Goal: Transaction & Acquisition: Purchase product/service

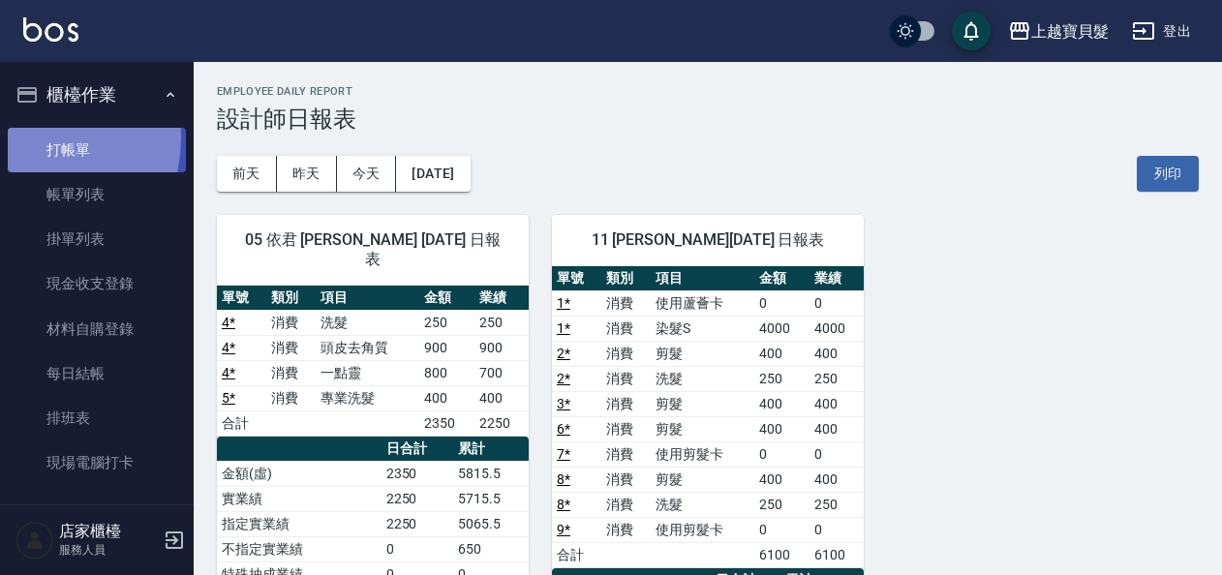
click at [32, 137] on link "打帳單" at bounding box center [97, 150] width 178 height 45
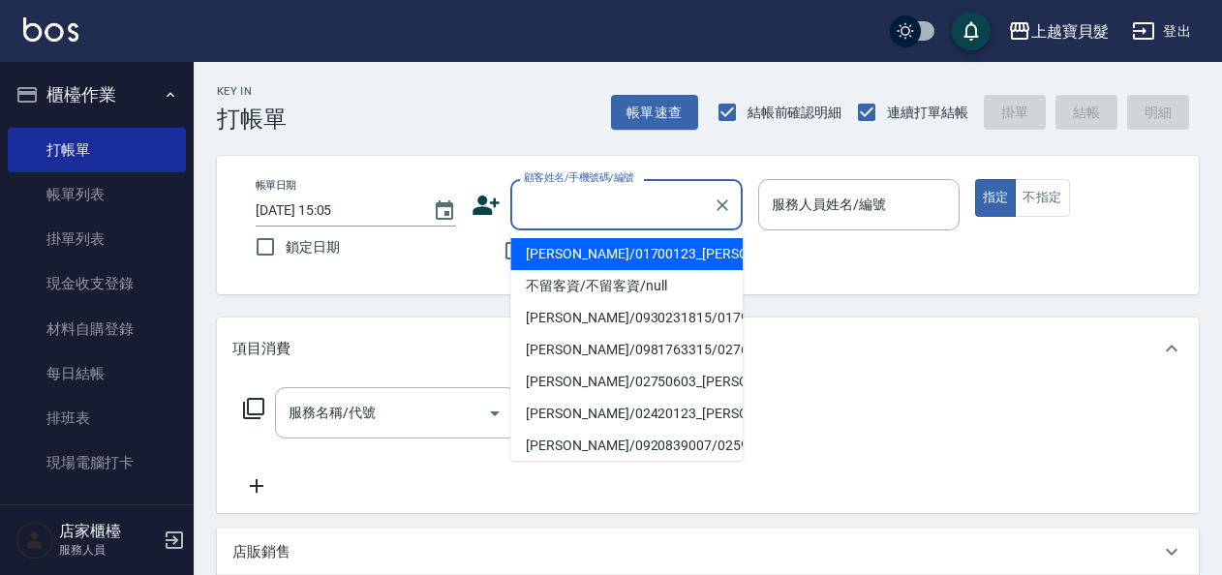
click at [651, 197] on input "顧客姓名/手機號碼/編號" at bounding box center [612, 205] width 186 height 34
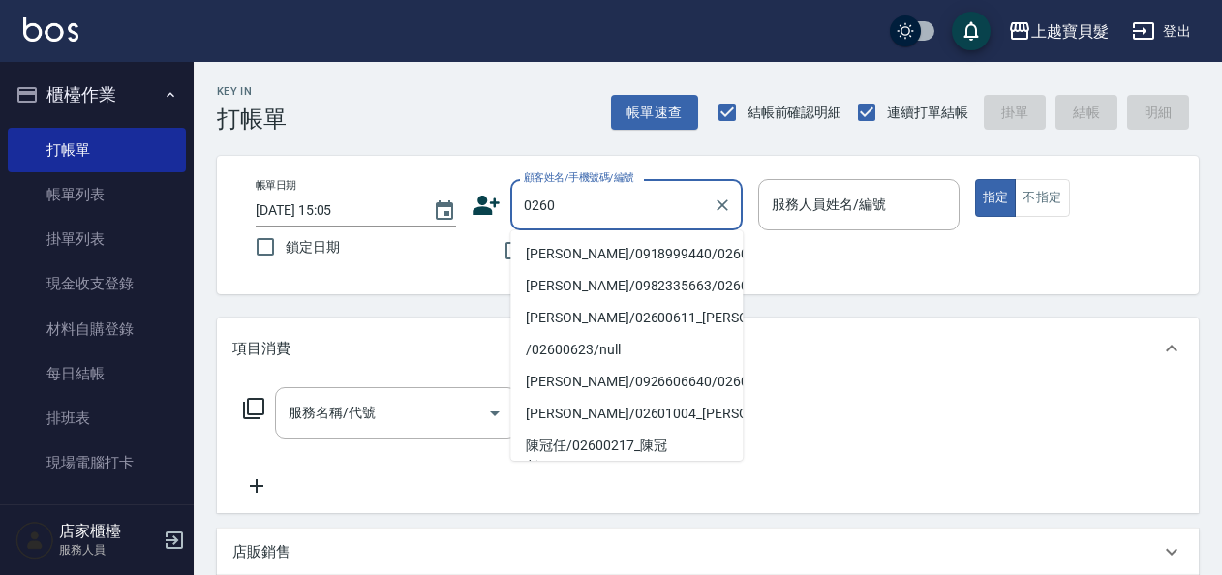
click at [604, 255] on li "[PERSON_NAME]/0918999440/02600606" at bounding box center [626, 254] width 232 height 32
type input "[PERSON_NAME]/0918999440/02600606"
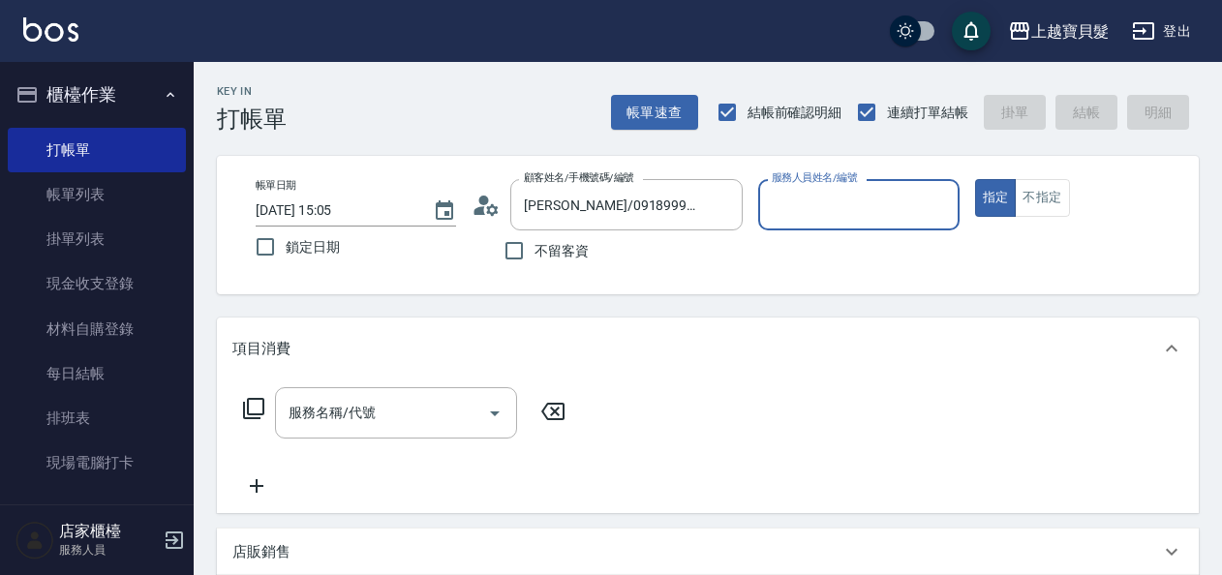
type input "[PERSON_NAME]-08"
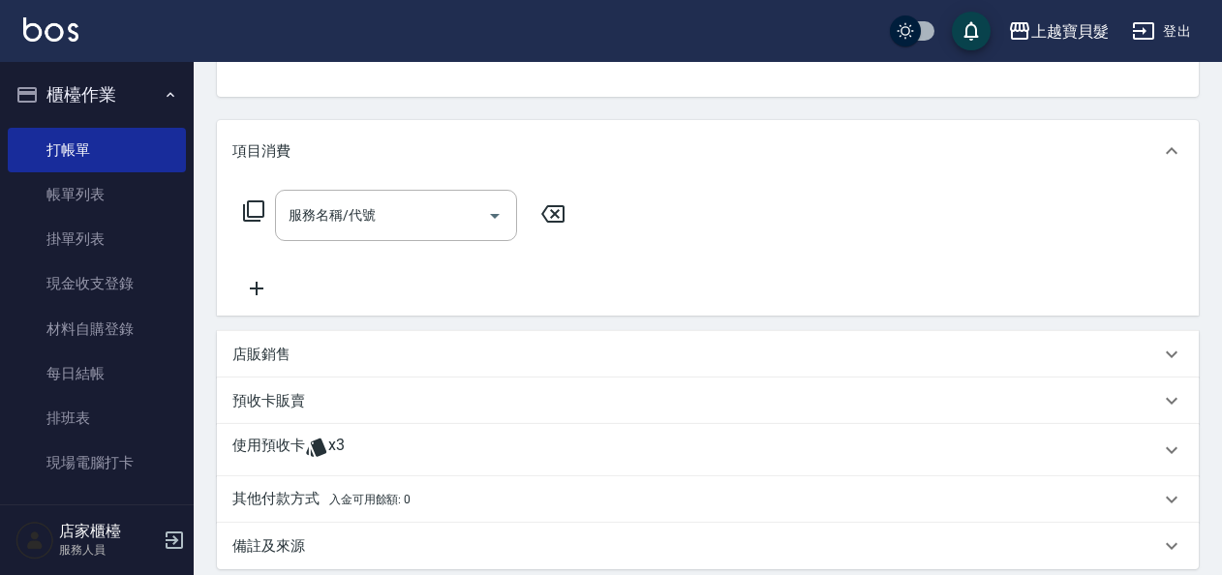
scroll to position [290, 0]
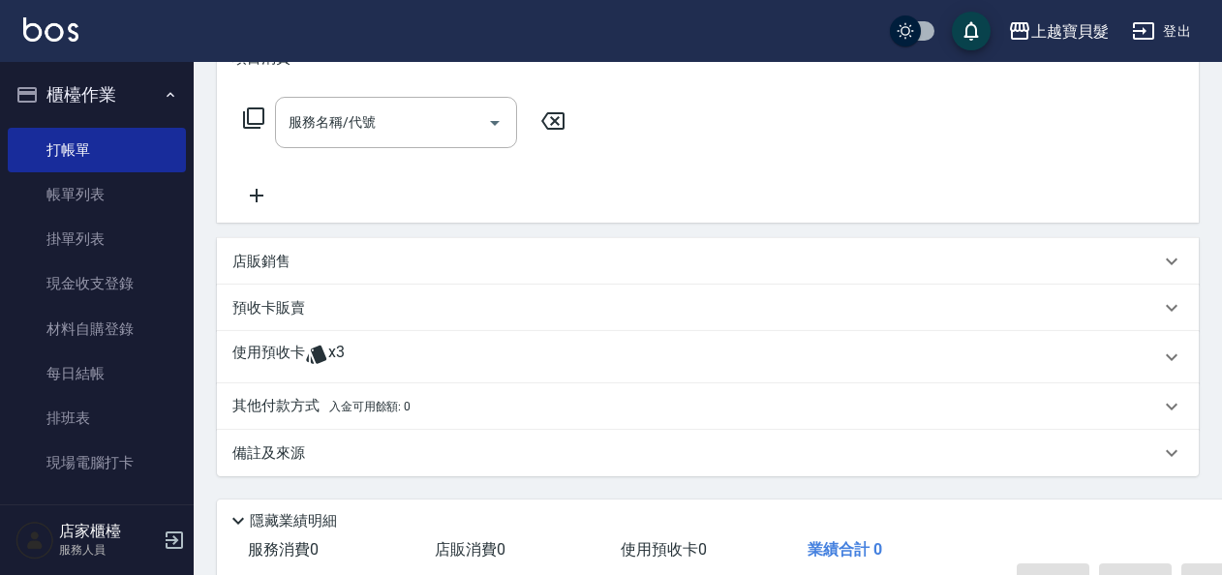
click at [323, 354] on icon at bounding box center [316, 355] width 20 height 18
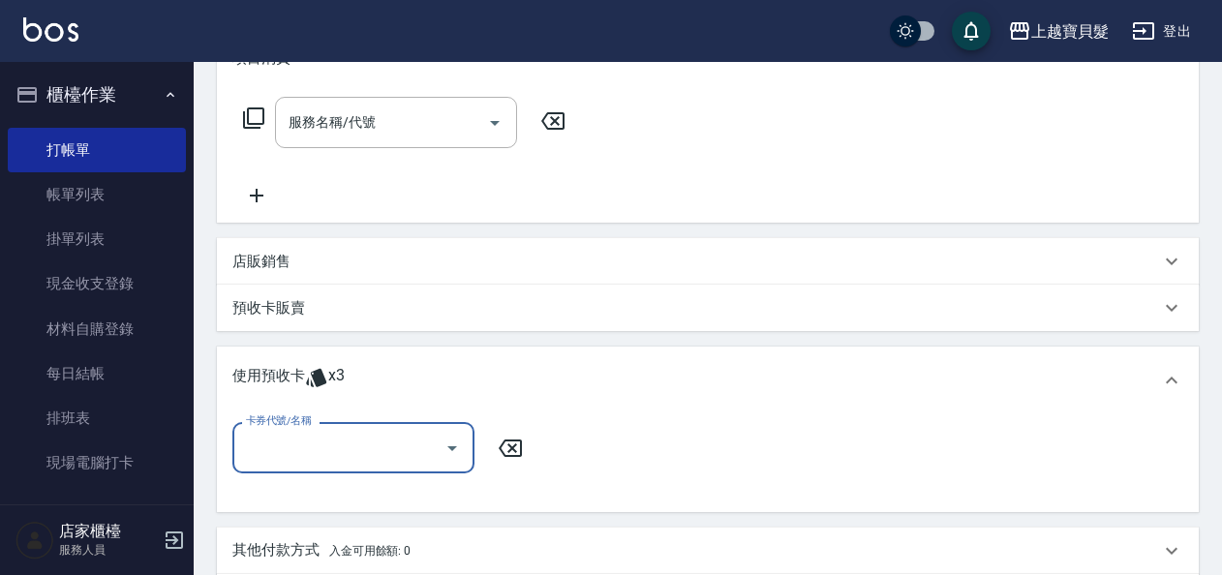
scroll to position [0, 0]
click at [449, 451] on icon "Open" at bounding box center [451, 448] width 23 height 23
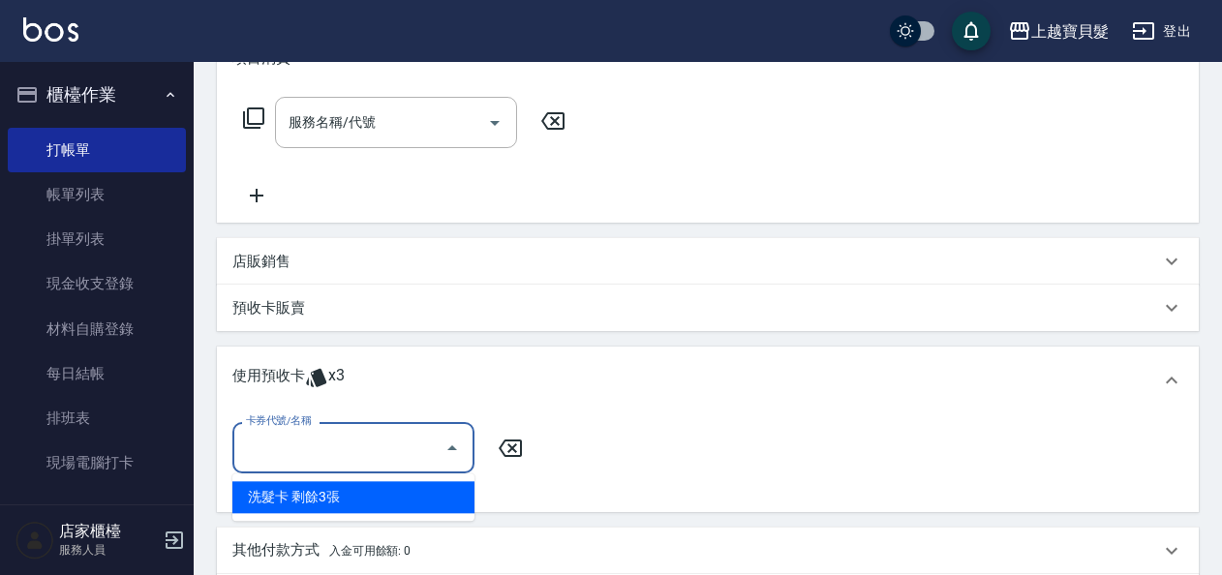
click at [455, 502] on div "洗髮卡 剩餘3張" at bounding box center [353, 497] width 242 height 32
type input "洗髮卡"
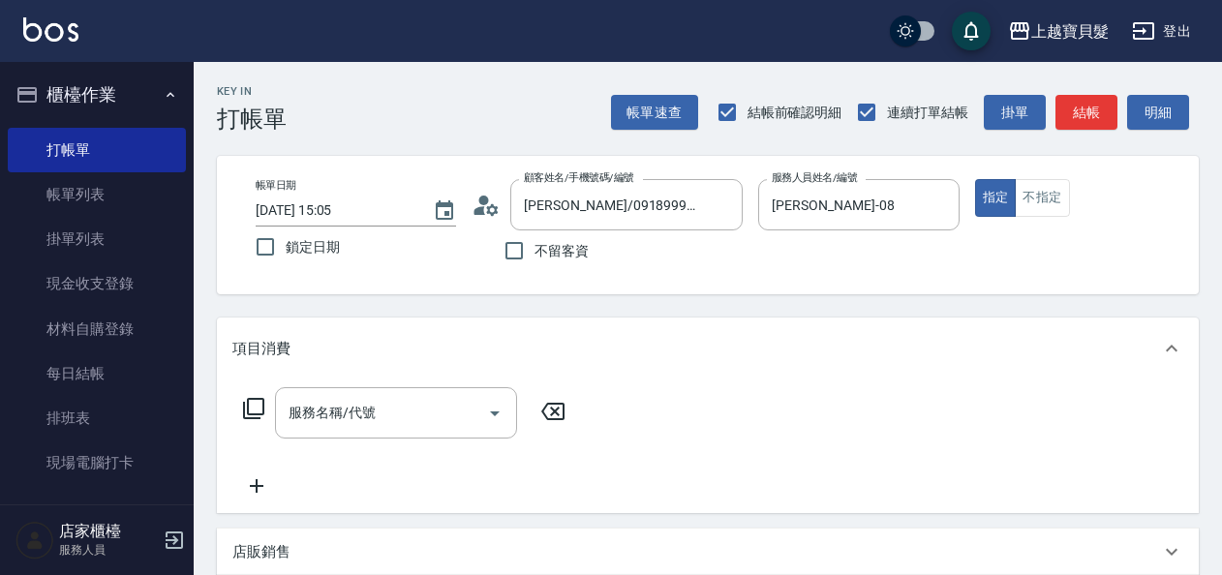
click at [250, 402] on icon at bounding box center [253, 408] width 23 height 23
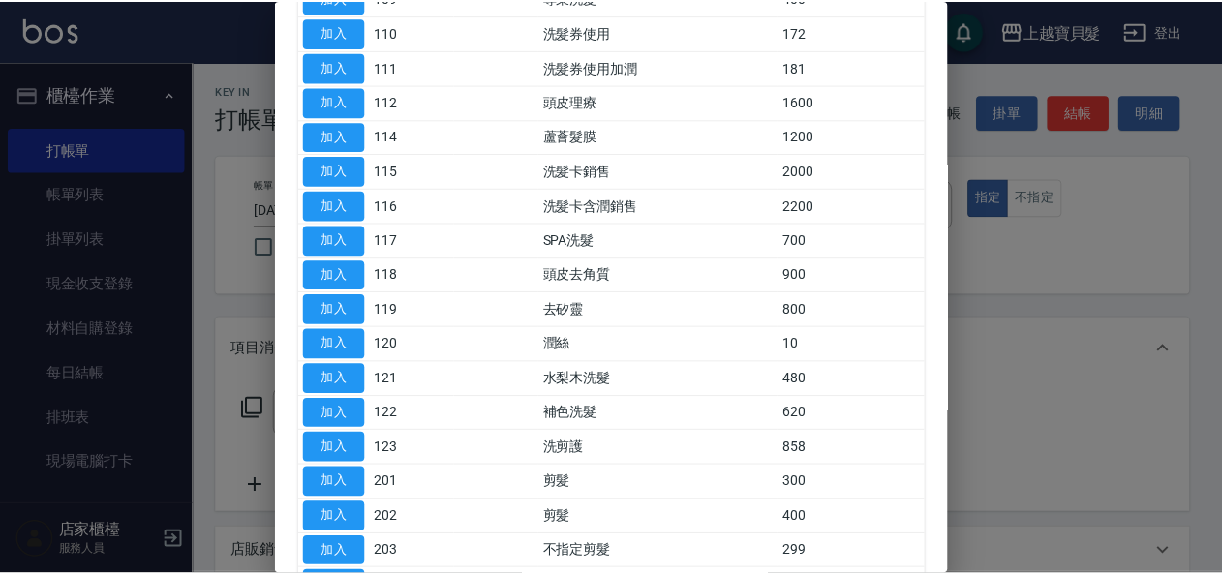
scroll to position [678, 0]
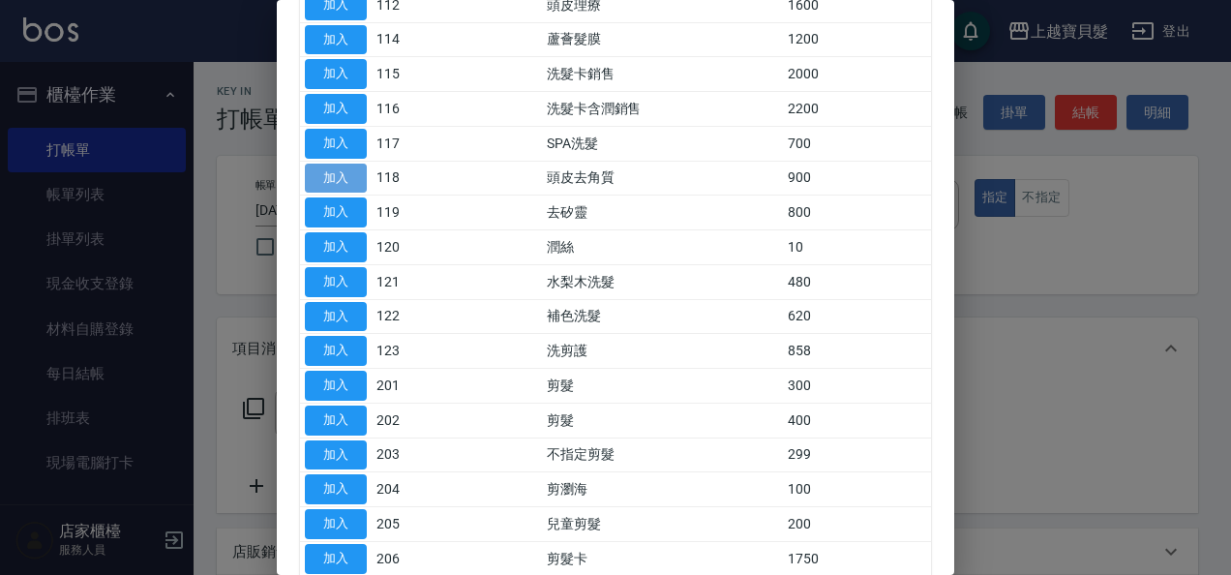
click at [352, 171] on button "加入" at bounding box center [336, 179] width 62 height 30
type input "頭皮去角質(118)"
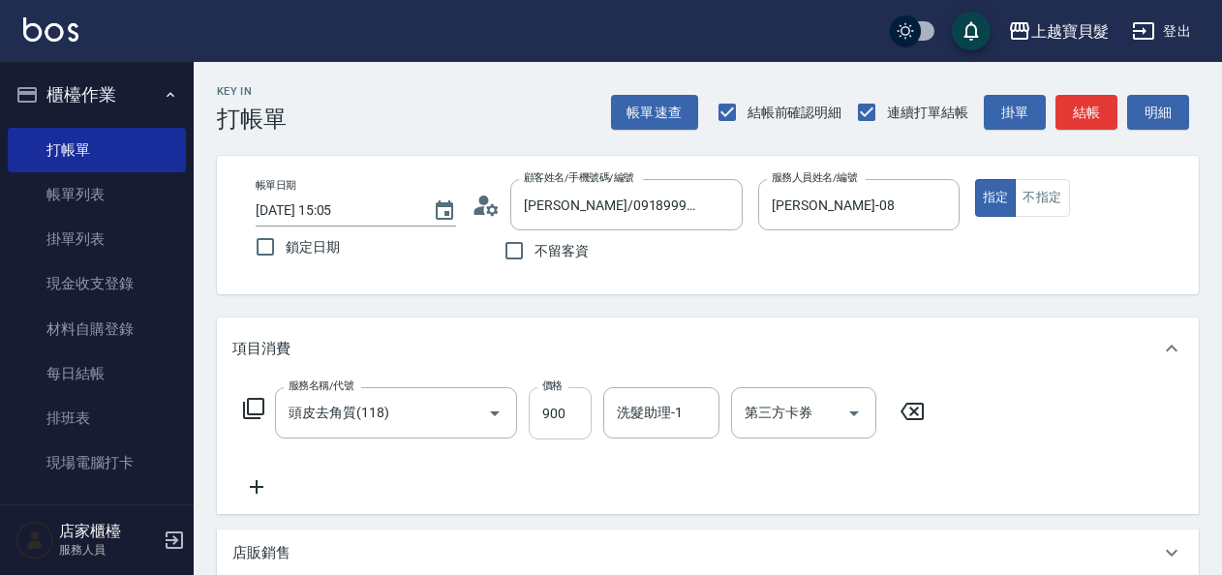
click at [571, 409] on input "900" at bounding box center [560, 413] width 63 height 52
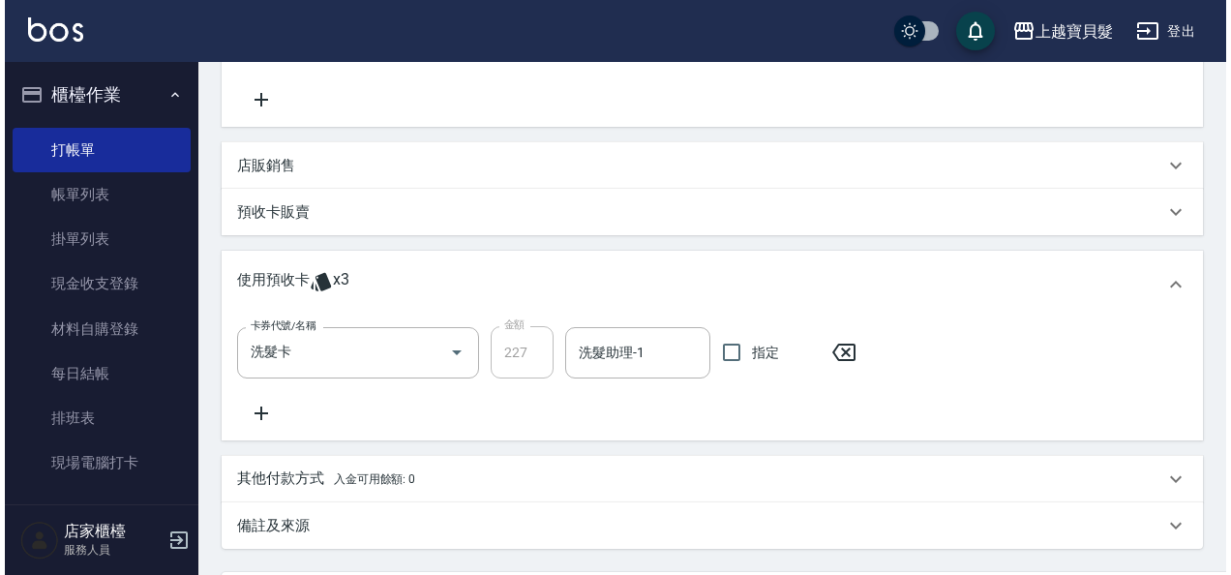
scroll to position [578, 0]
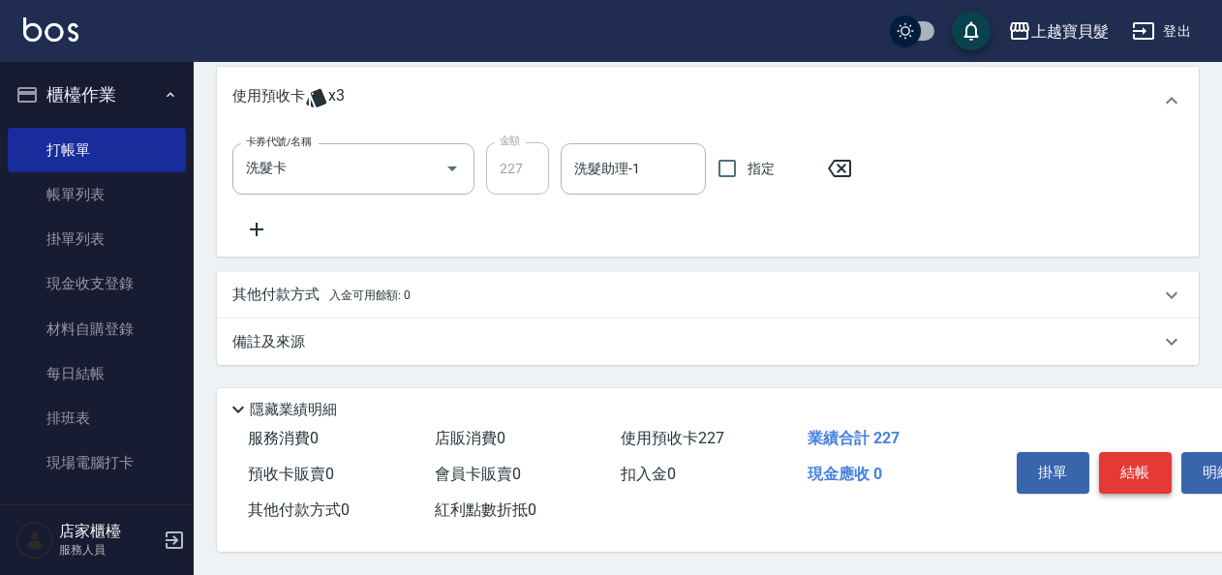
type input "0"
click at [1122, 470] on button "結帳" at bounding box center [1135, 472] width 73 height 41
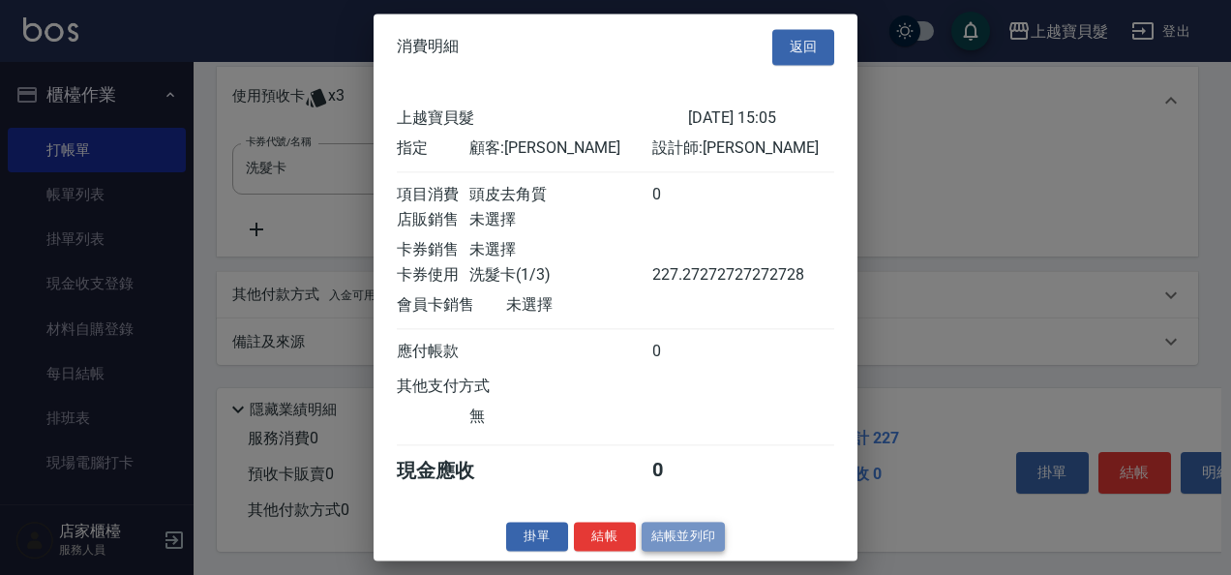
click at [697, 538] on button "結帳並列印" at bounding box center [684, 537] width 84 height 30
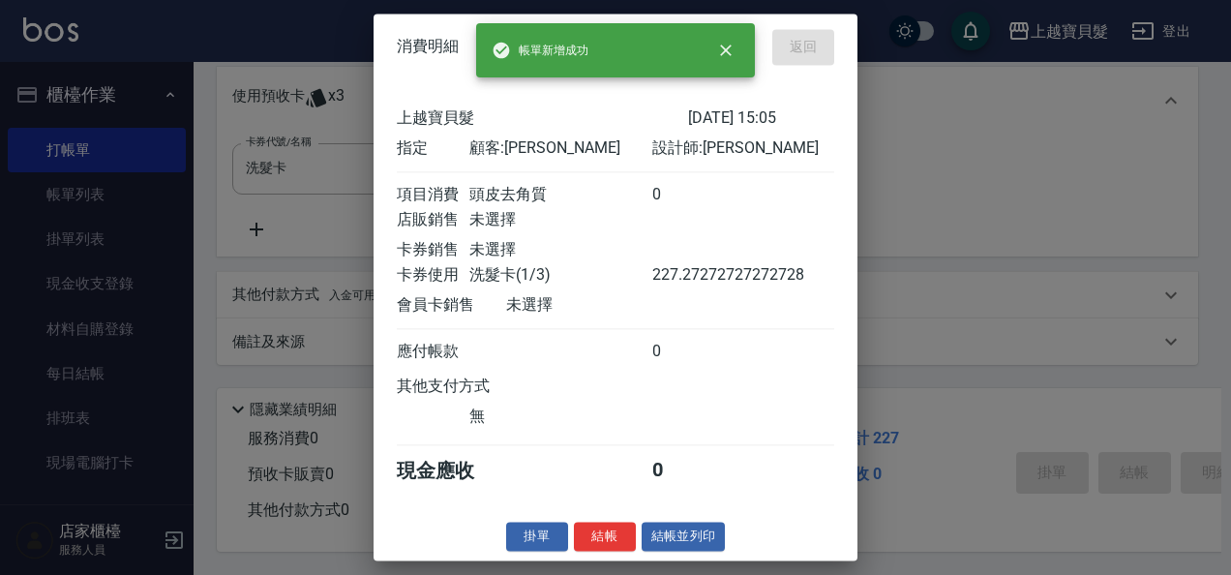
type input "[DATE] 16:08"
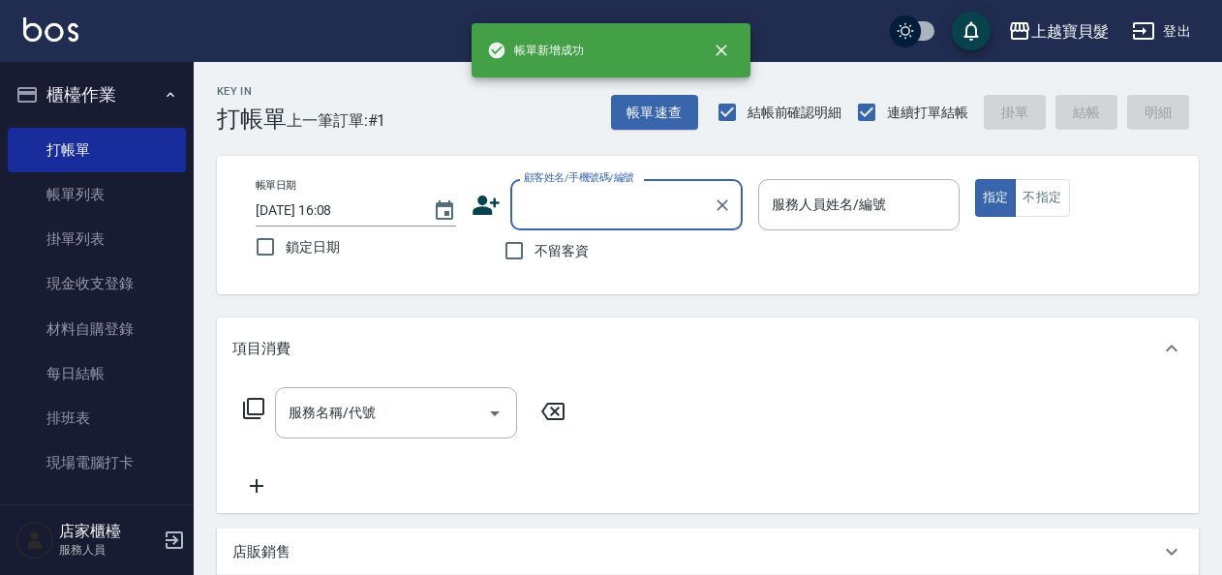
scroll to position [0, 0]
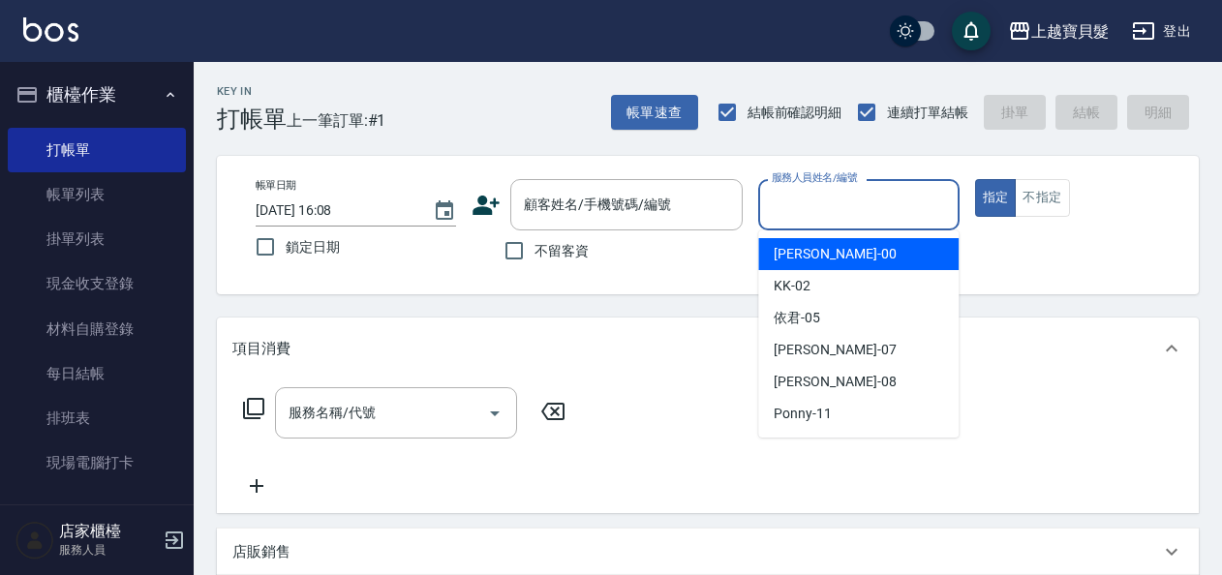
click at [803, 203] on input "服務人員姓名/編號" at bounding box center [858, 205] width 183 height 34
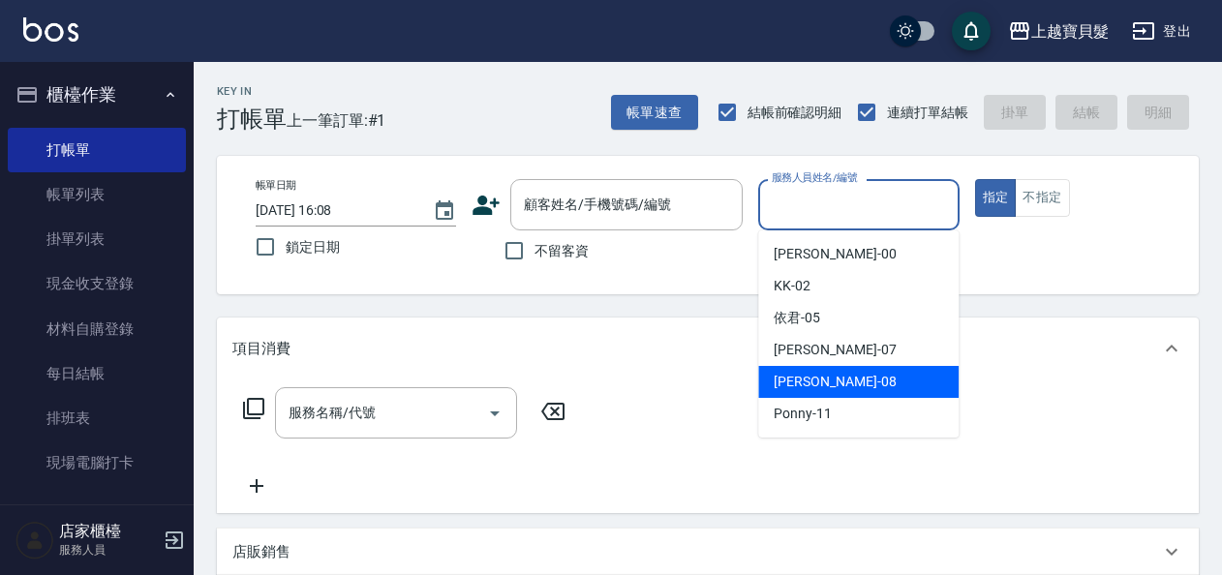
click at [810, 379] on span "[PERSON_NAME] -08" at bounding box center [834, 382] width 122 height 20
type input "[PERSON_NAME]-08"
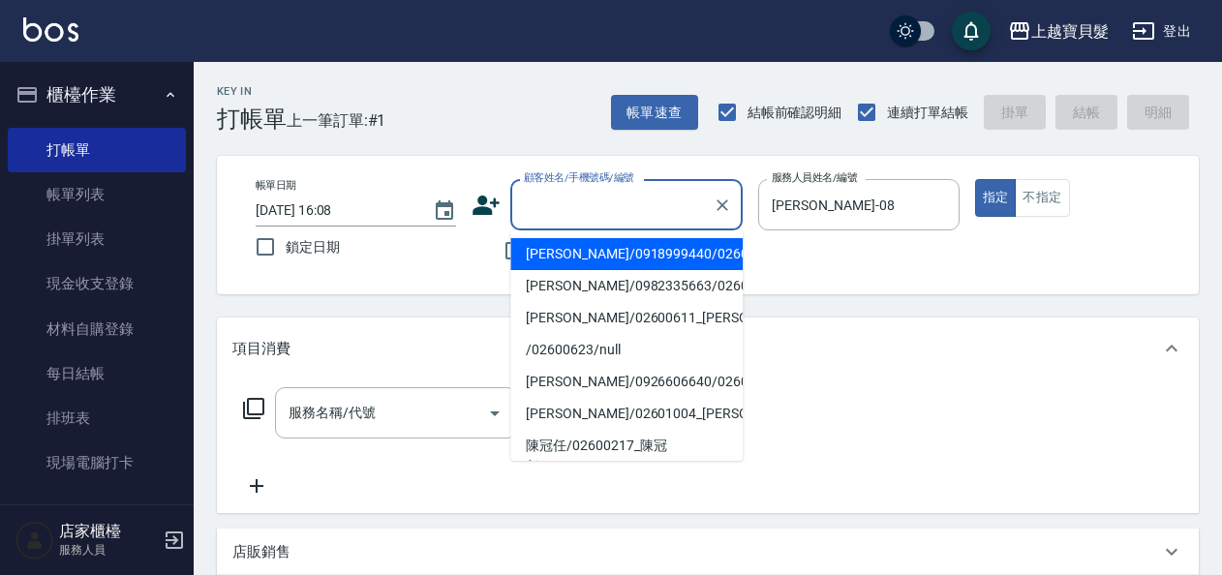
click at [552, 198] on input "顧客姓名/手機號碼/編號" at bounding box center [612, 205] width 186 height 34
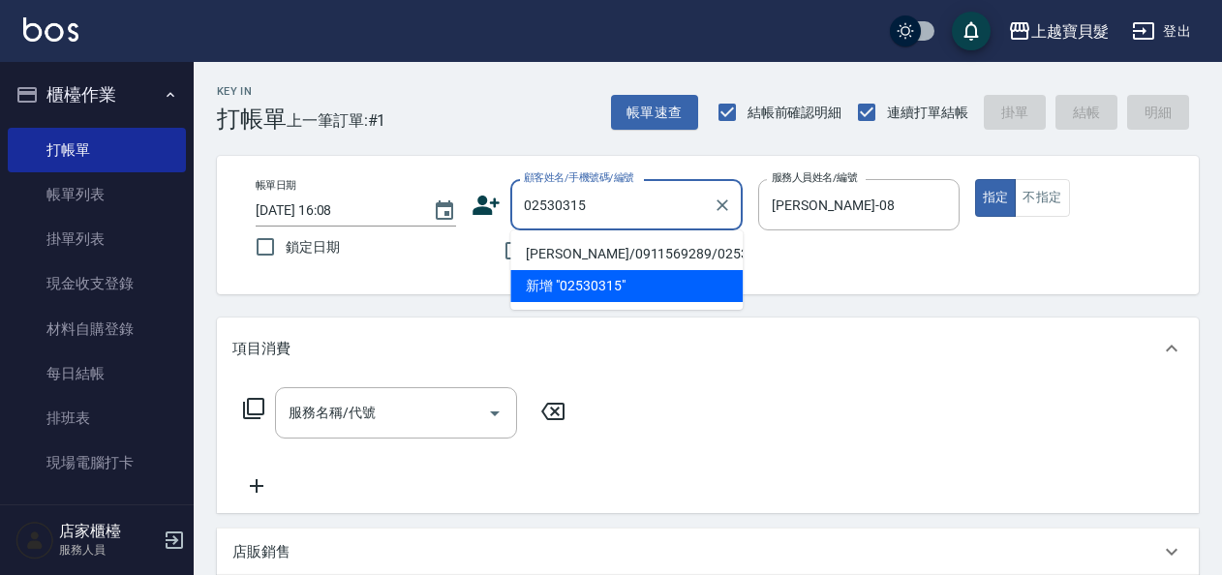
drag, startPoint x: 579, startPoint y: 248, endPoint x: 547, endPoint y: 276, distance: 42.5
click at [578, 248] on li "[PERSON_NAME]/0911569289/02530315" at bounding box center [626, 254] width 232 height 32
type input "[PERSON_NAME]/0911569289/02530315"
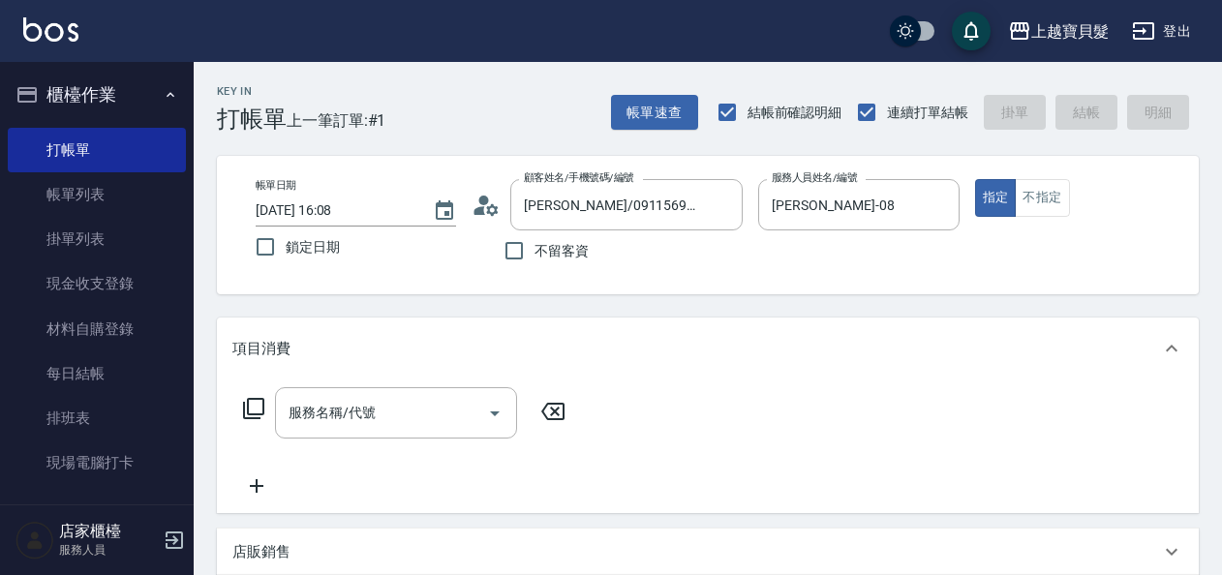
drag, startPoint x: 262, startPoint y: 397, endPoint x: 337, endPoint y: 245, distance: 169.3
click at [266, 387] on div "服務名稱/代號 服務名稱/代號" at bounding box center [404, 412] width 345 height 51
click at [250, 412] on icon at bounding box center [253, 408] width 23 height 23
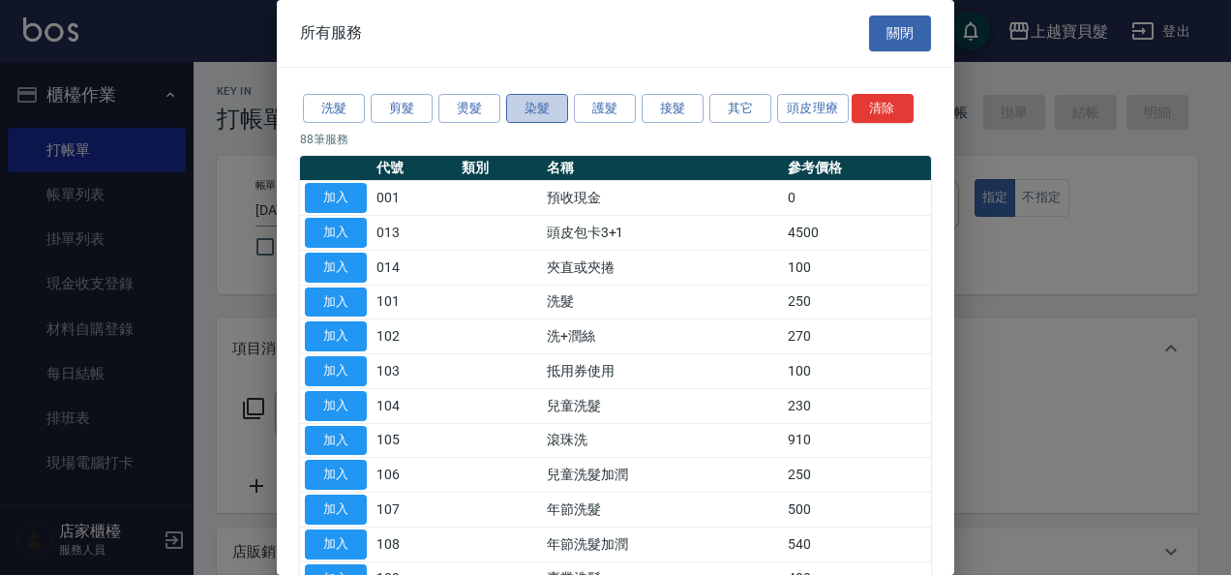
click at [519, 114] on button "染髮" at bounding box center [537, 109] width 62 height 30
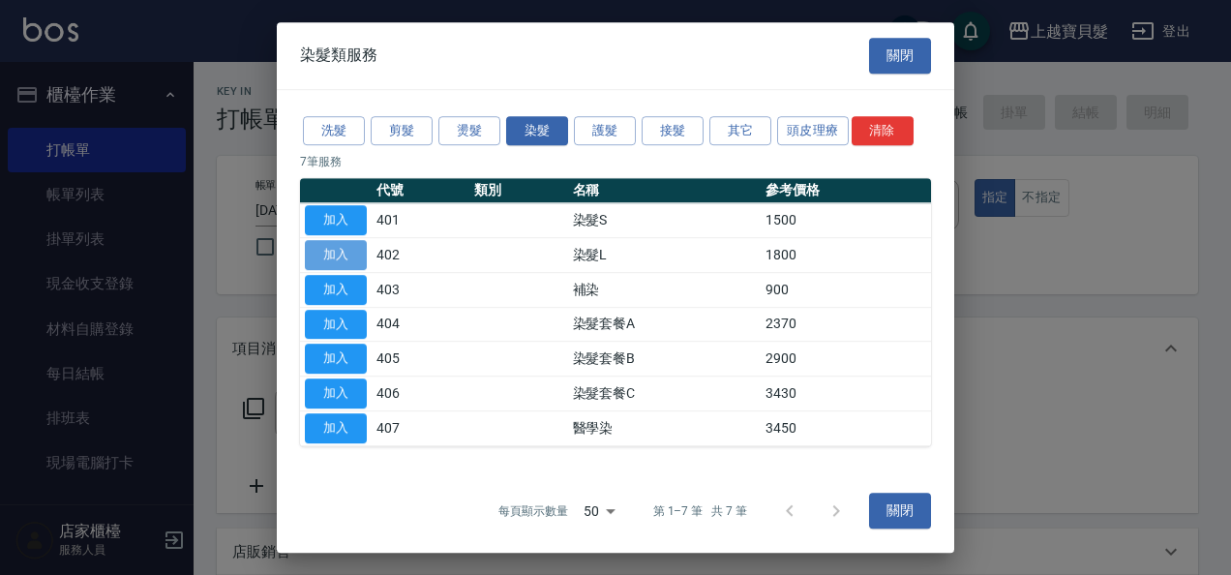
click at [329, 250] on button "加入" at bounding box center [336, 255] width 62 height 30
type input "染髮L(402)"
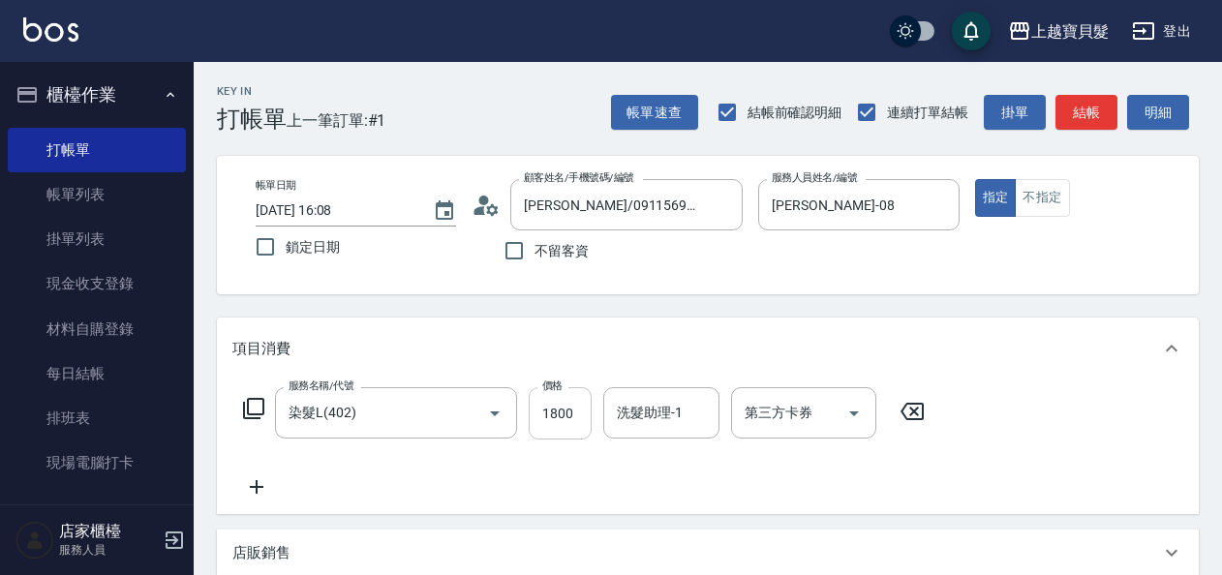
click at [532, 416] on input "1800" at bounding box center [560, 413] width 63 height 52
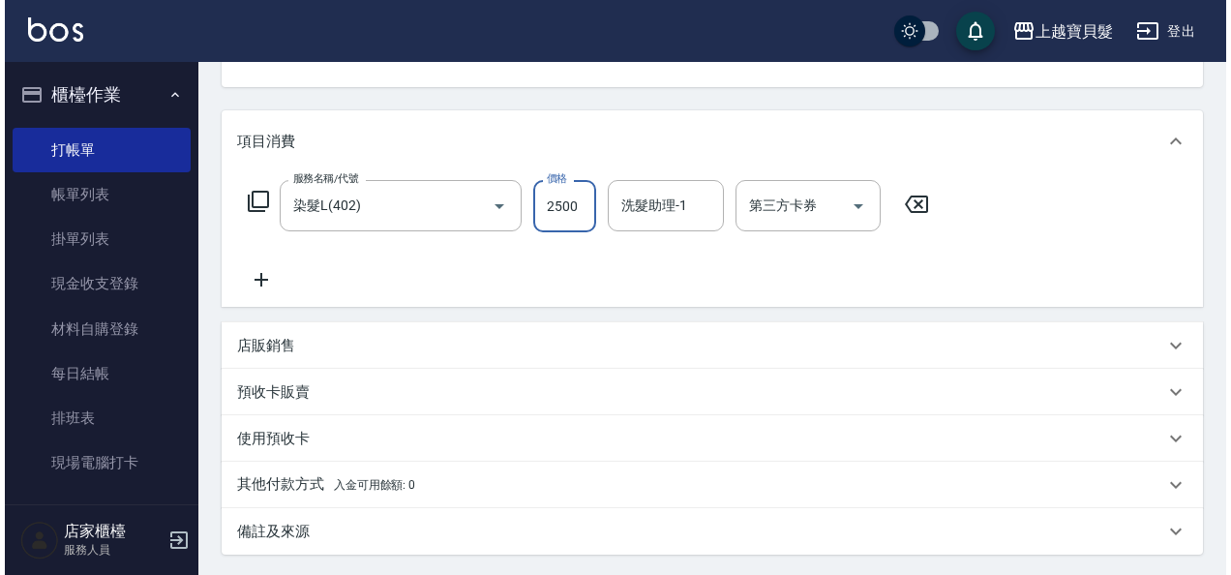
scroll to position [387, 0]
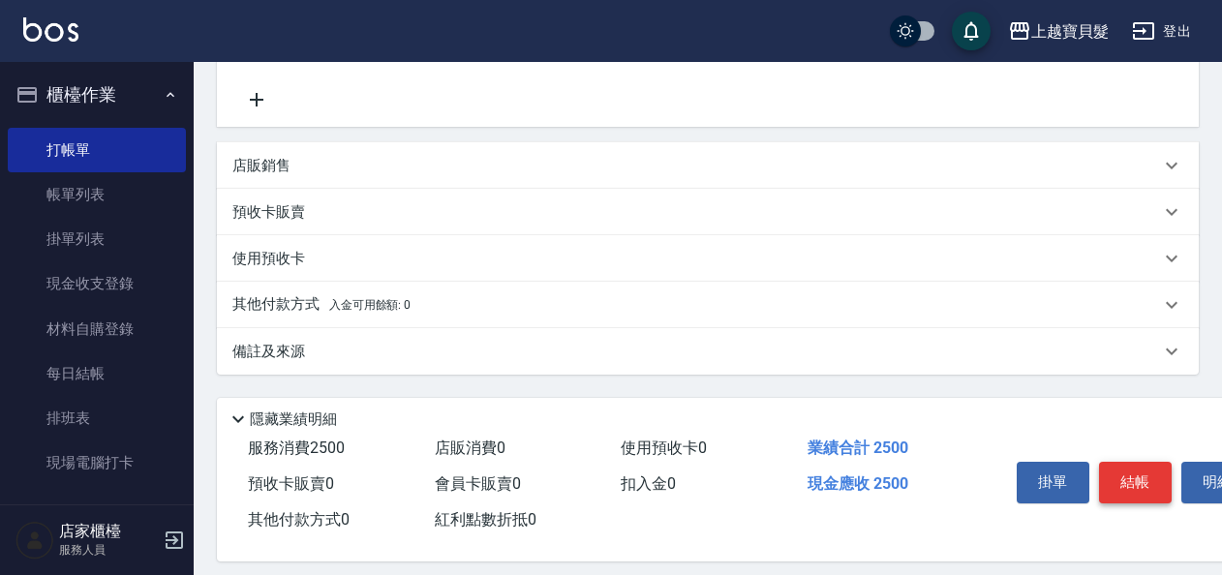
type input "2500"
click at [1150, 478] on button "結帳" at bounding box center [1135, 482] width 73 height 41
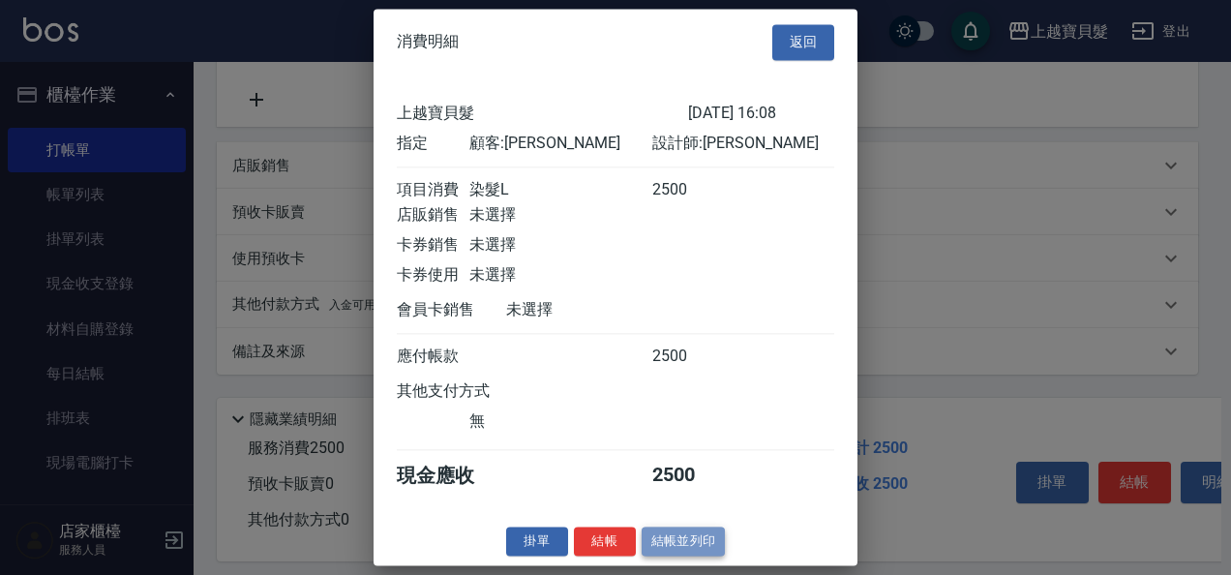
click at [691, 555] on button "結帳並列印" at bounding box center [684, 542] width 84 height 30
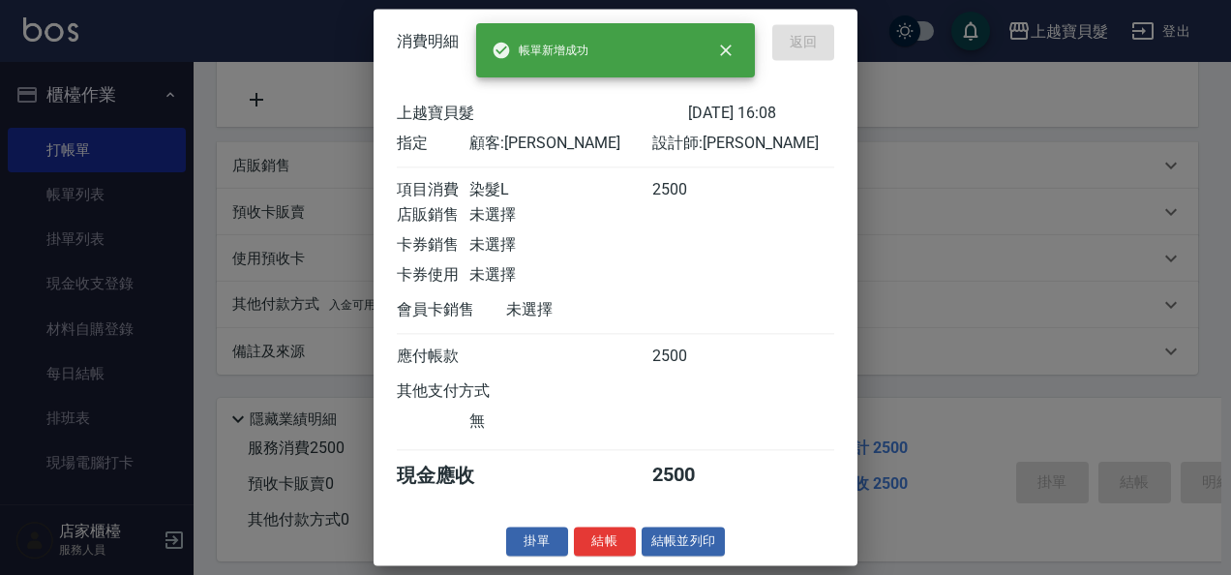
type input "[DATE] 16:09"
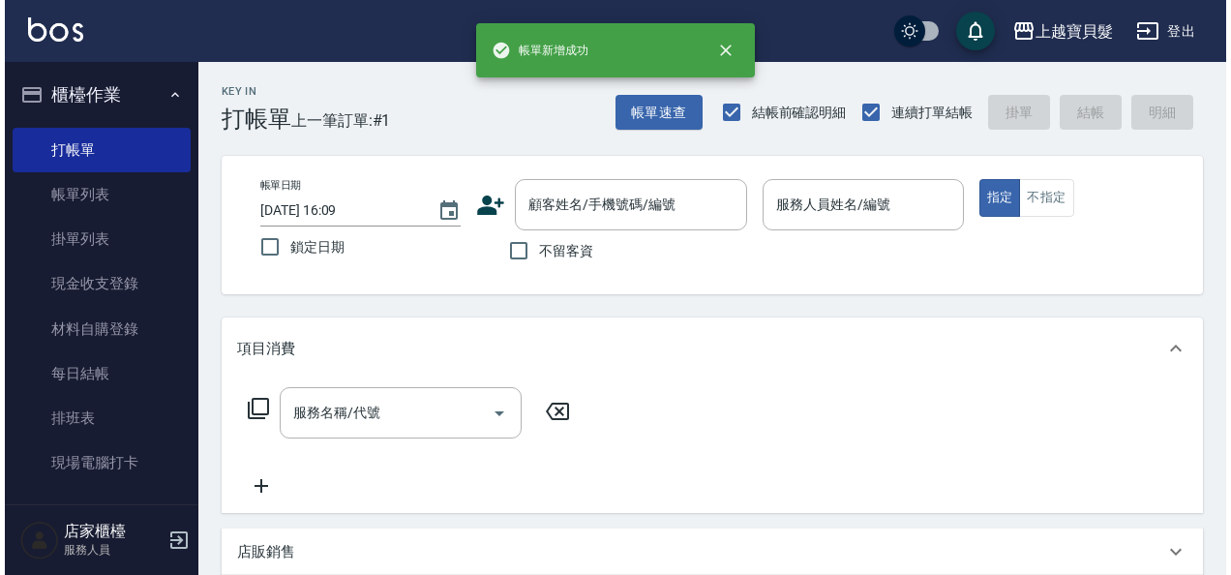
scroll to position [0, 0]
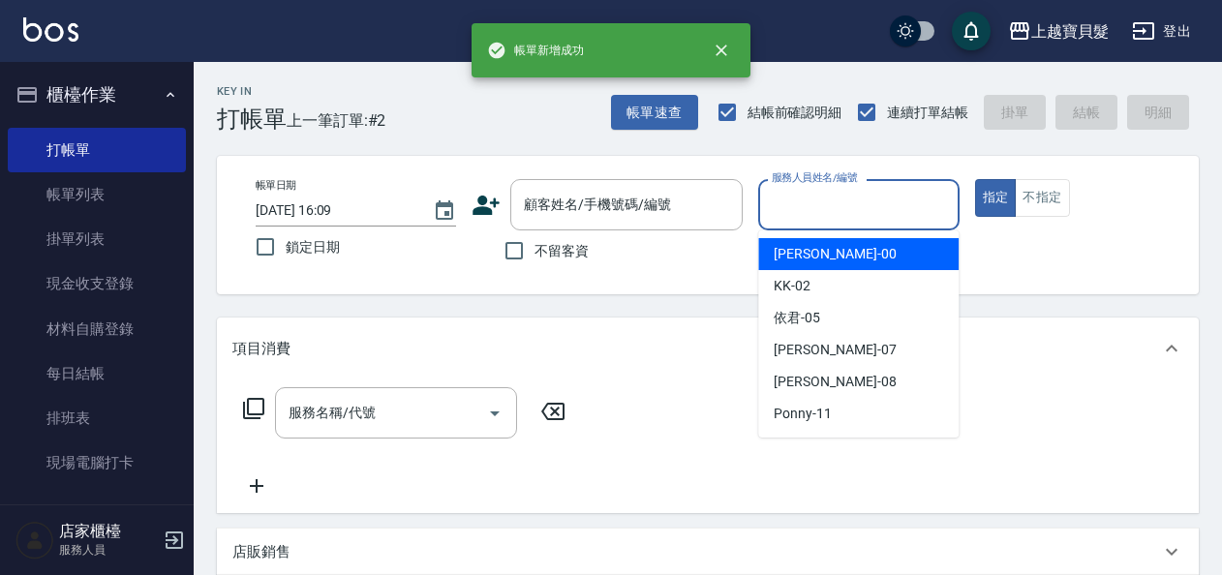
drag, startPoint x: 811, startPoint y: 204, endPoint x: 808, endPoint y: 215, distance: 11.0
click at [809, 213] on input "服務人員姓名/編號" at bounding box center [858, 205] width 183 height 34
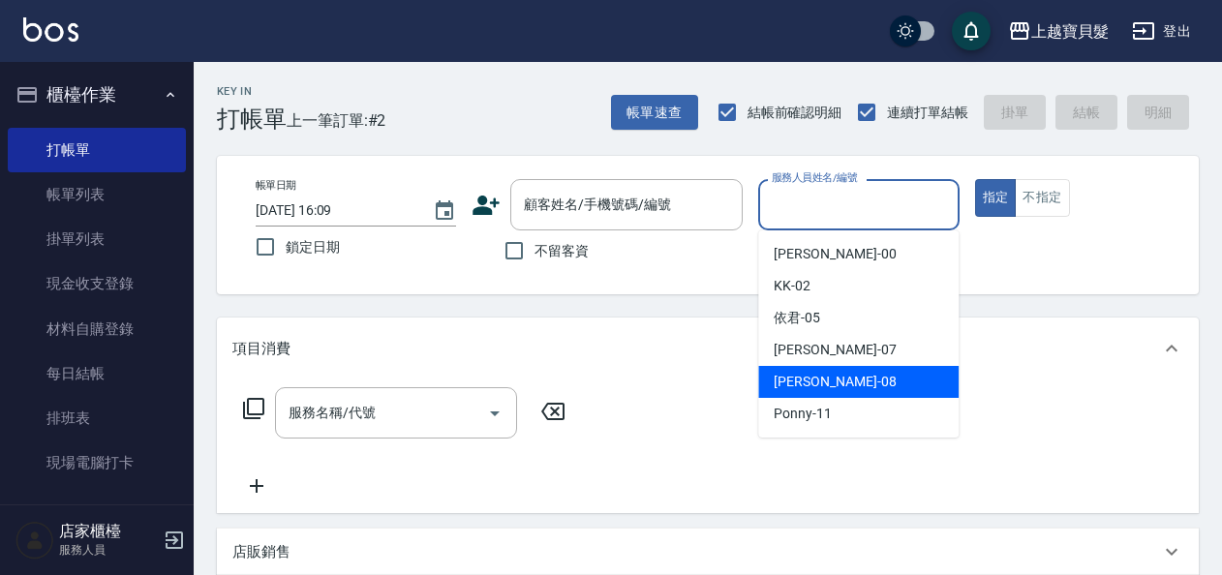
drag, startPoint x: 802, startPoint y: 387, endPoint x: 788, endPoint y: 386, distance: 13.6
click at [801, 387] on span "[PERSON_NAME] -08" at bounding box center [834, 382] width 122 height 20
type input "[PERSON_NAME]-08"
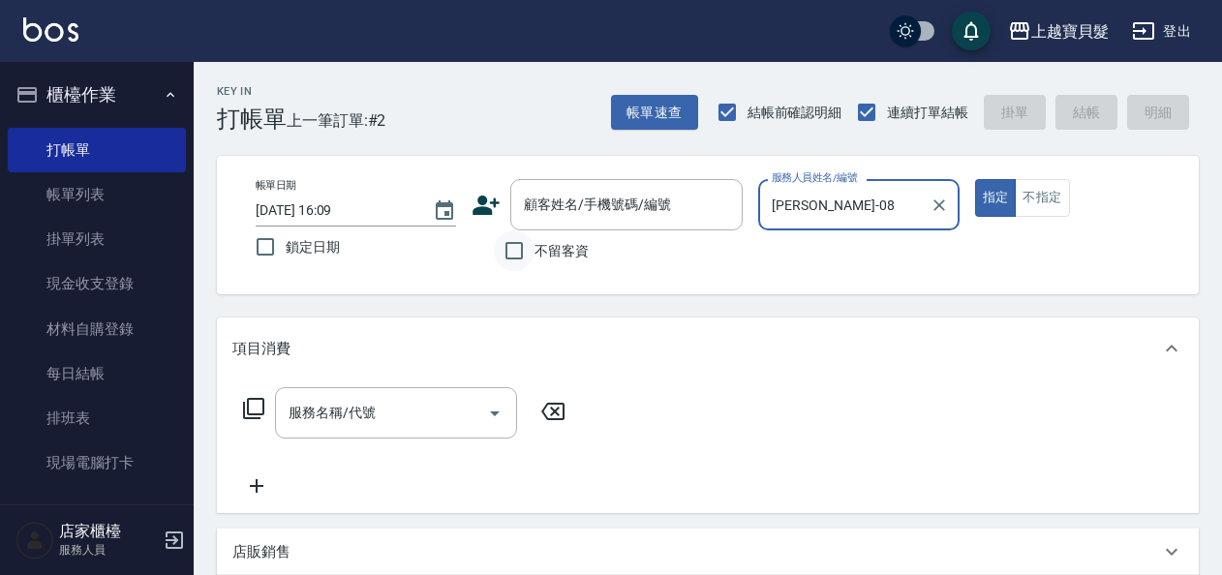
click at [509, 253] on input "不留客資" at bounding box center [514, 250] width 41 height 41
checkbox input "true"
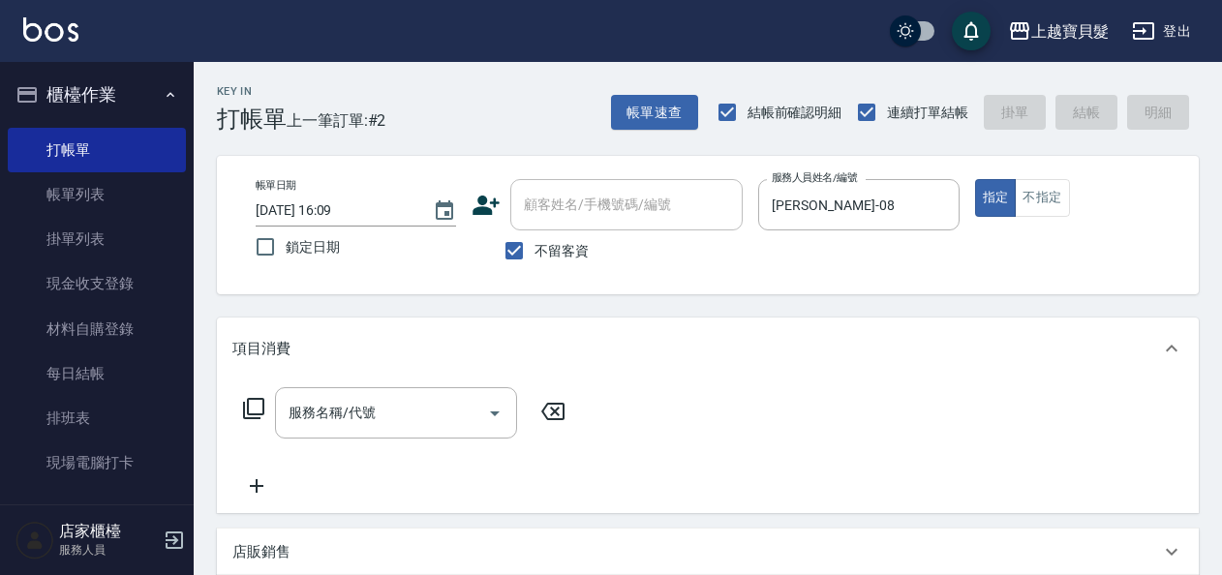
click at [252, 409] on icon at bounding box center [253, 408] width 23 height 23
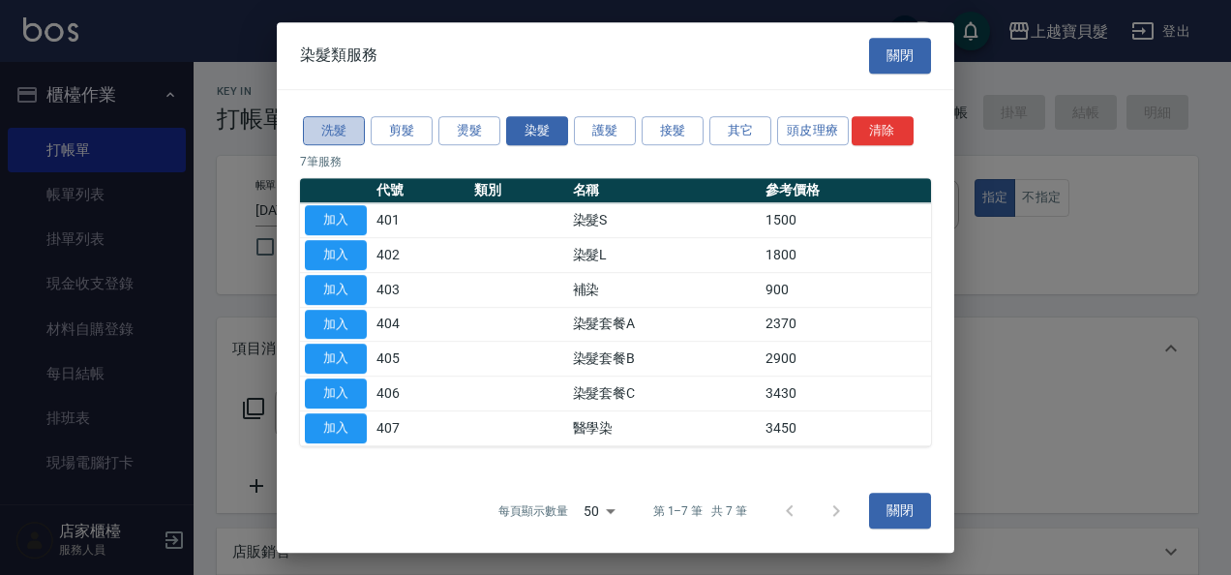
click at [319, 128] on button "洗髮" at bounding box center [334, 131] width 62 height 30
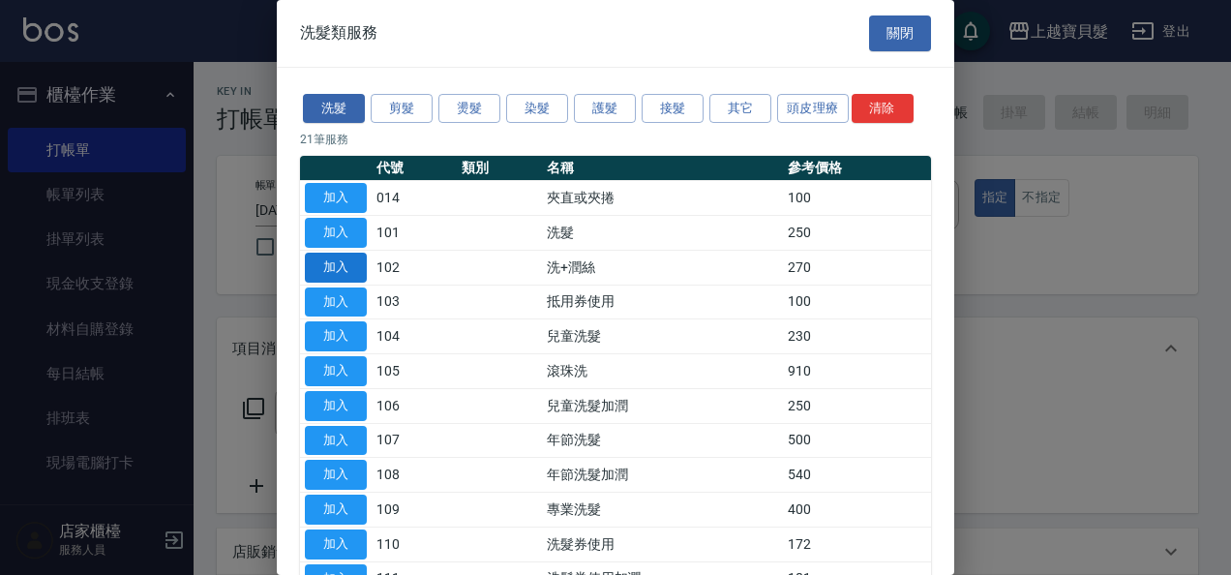
drag, startPoint x: 329, startPoint y: 229, endPoint x: 321, endPoint y: 271, distance: 42.3
click at [329, 234] on button "加入" at bounding box center [336, 233] width 62 height 30
type input "洗髮(101)"
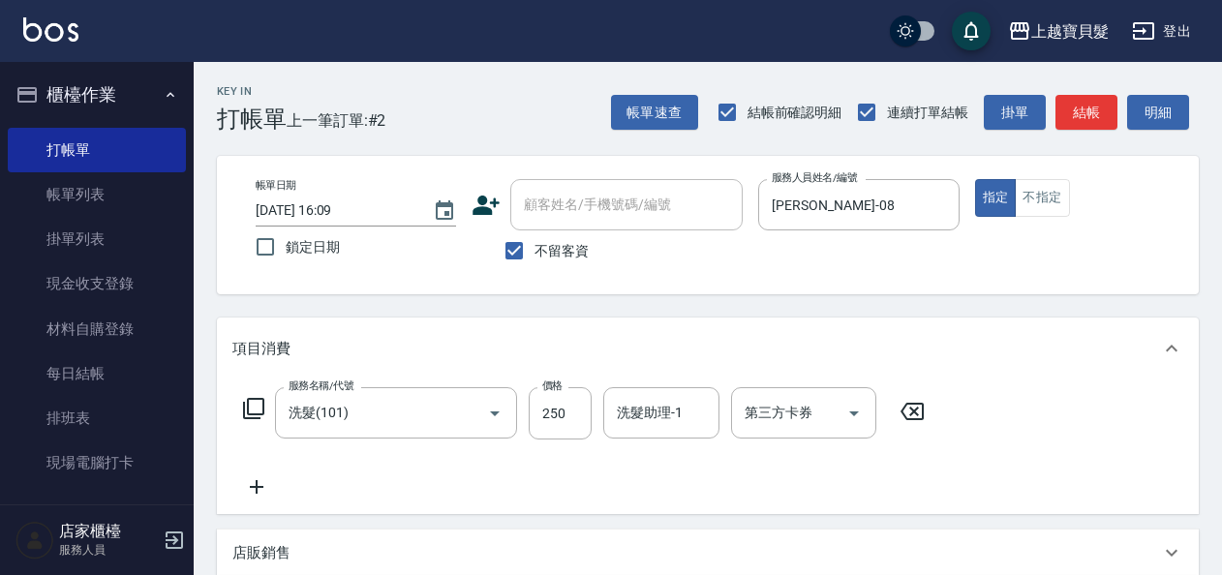
drag, startPoint x: 250, startPoint y: 399, endPoint x: 295, endPoint y: 273, distance: 133.8
click at [250, 394] on div "服務名稱/代號 洗髮(101) 服務名稱/代號 價格 250 價格 洗髮助理-1 洗髮助理-1 第三方卡券 第三方卡券" at bounding box center [584, 413] width 704 height 52
click at [252, 401] on icon at bounding box center [253, 408] width 23 height 23
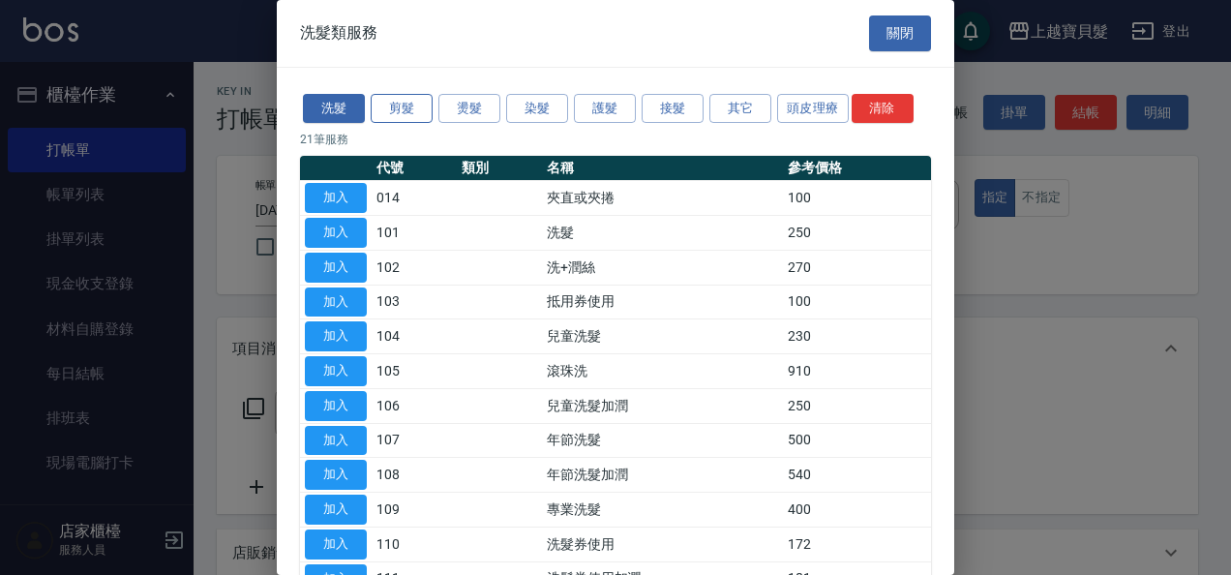
click at [405, 107] on button "剪髮" at bounding box center [402, 109] width 62 height 30
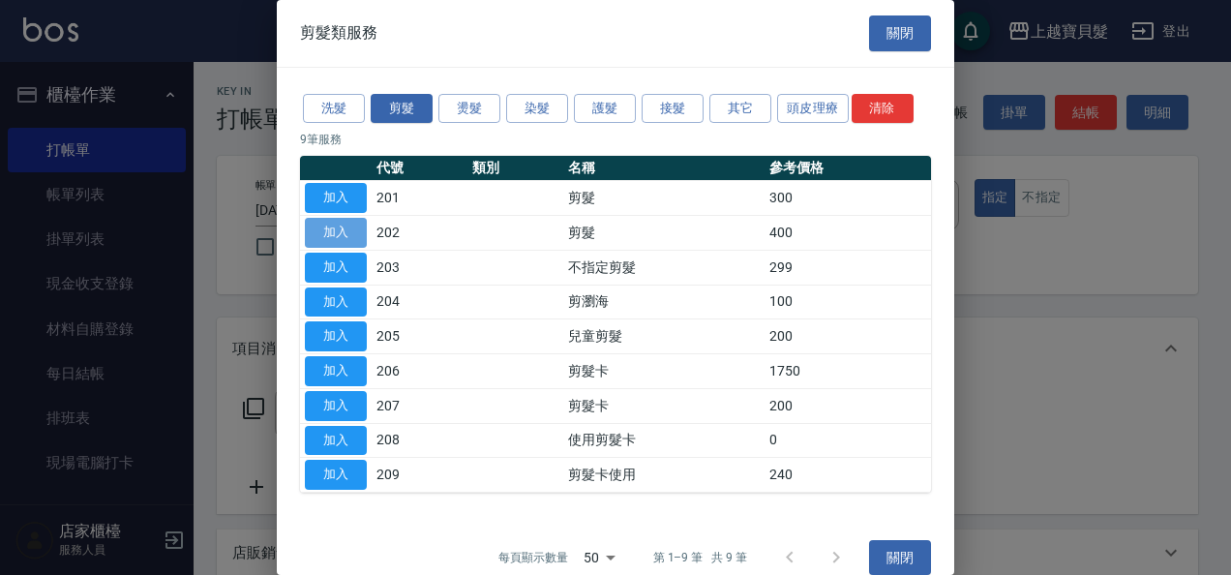
click at [343, 225] on button "加入" at bounding box center [336, 233] width 62 height 30
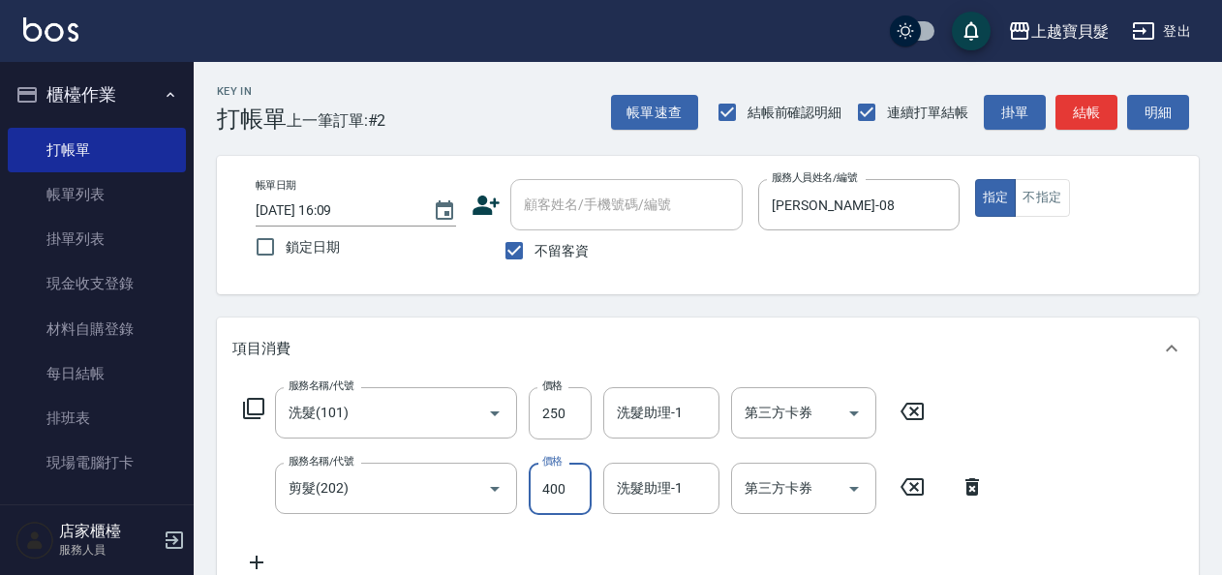
click at [531, 487] on input "400" at bounding box center [560, 489] width 63 height 52
type input "450"
click at [252, 399] on icon at bounding box center [253, 408] width 21 height 21
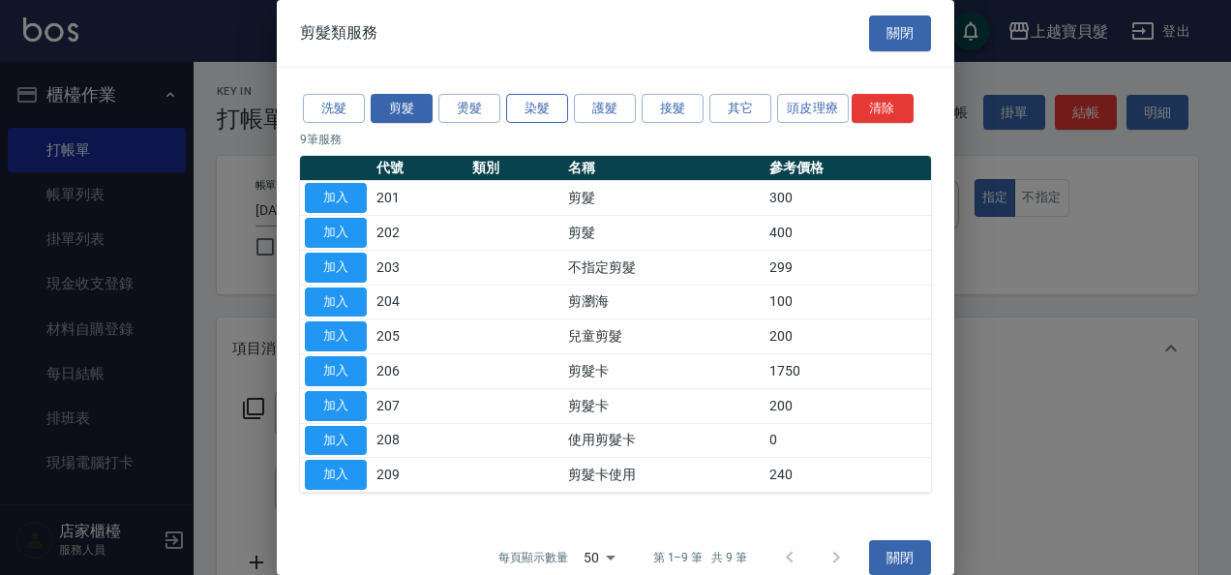
click at [533, 106] on button "染髮" at bounding box center [537, 109] width 62 height 30
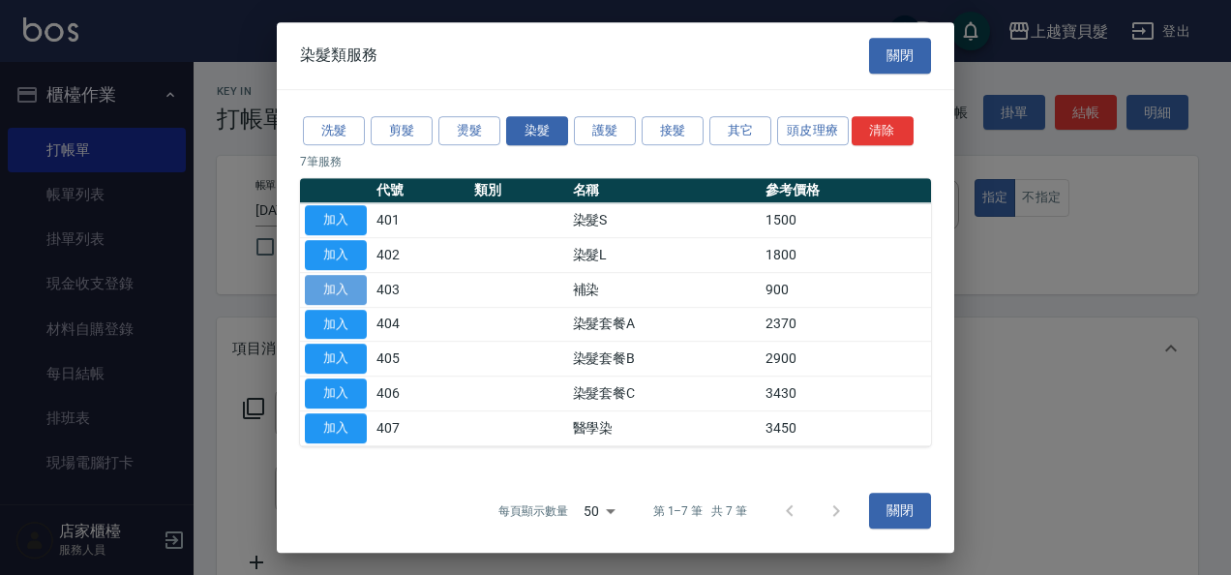
click at [327, 288] on button "加入" at bounding box center [336, 290] width 62 height 30
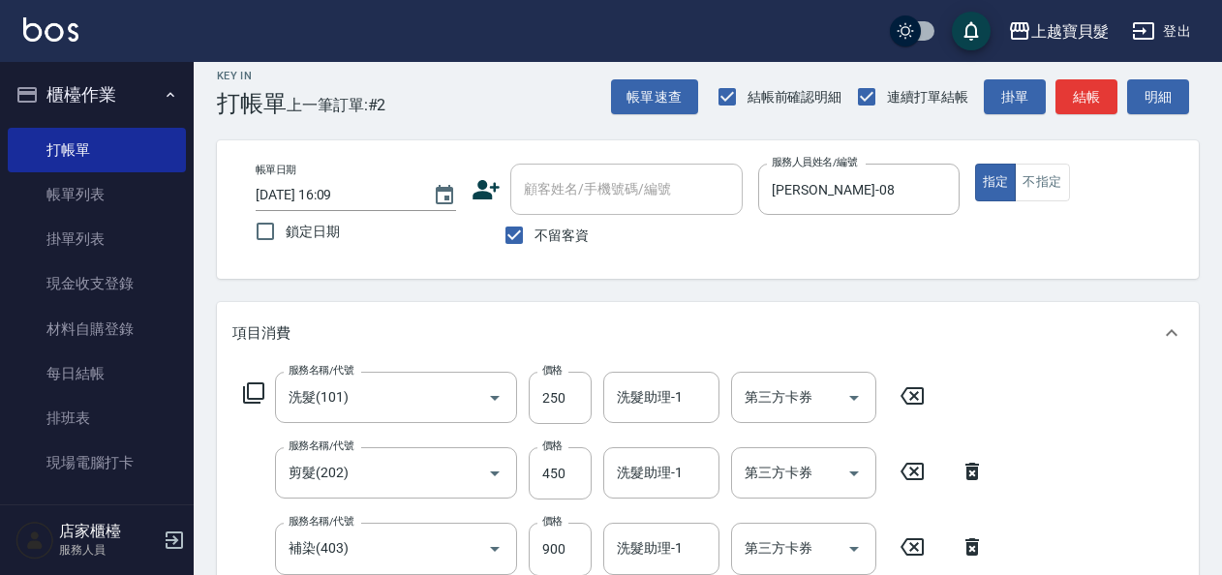
click at [258, 399] on icon at bounding box center [253, 392] width 21 height 21
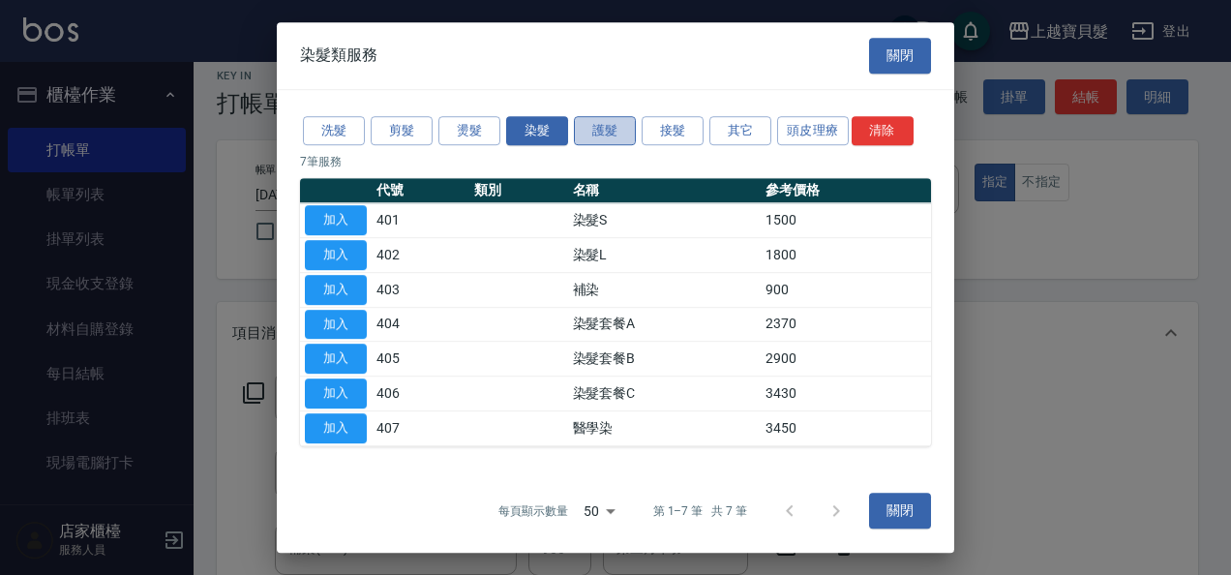
click at [596, 130] on button "護髮" at bounding box center [605, 131] width 62 height 30
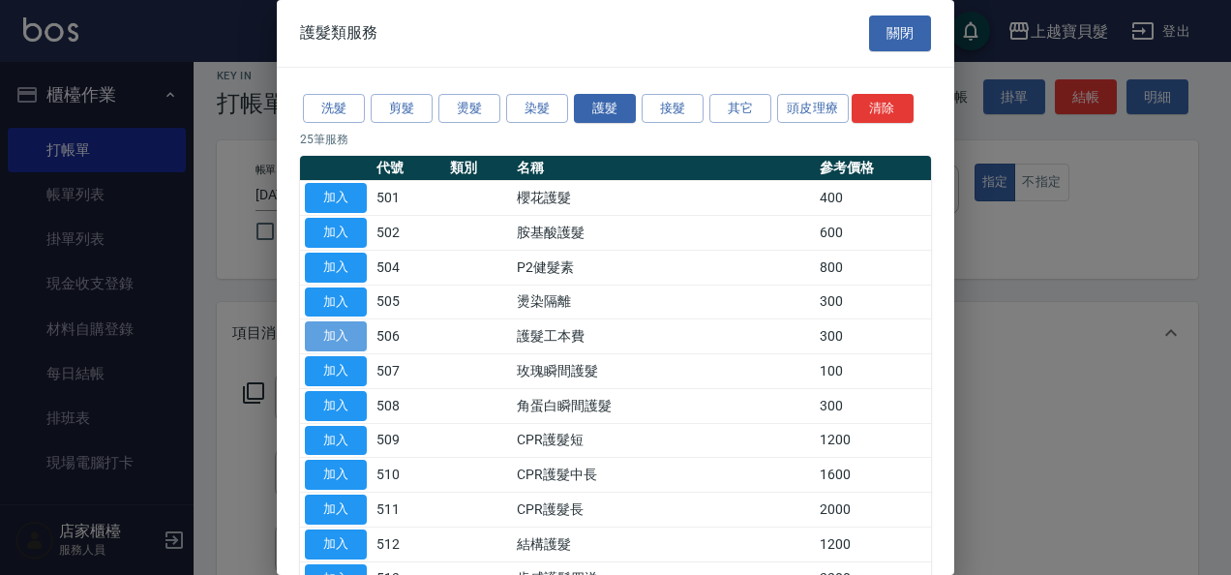
click at [336, 335] on button "加入" at bounding box center [336, 336] width 62 height 30
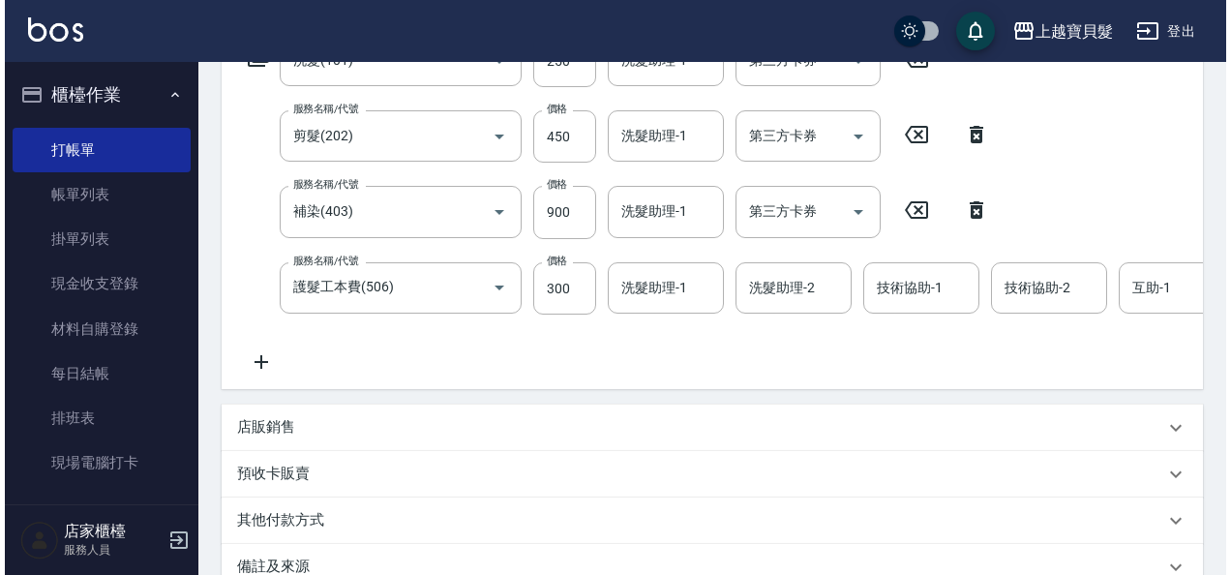
scroll to position [0, 0]
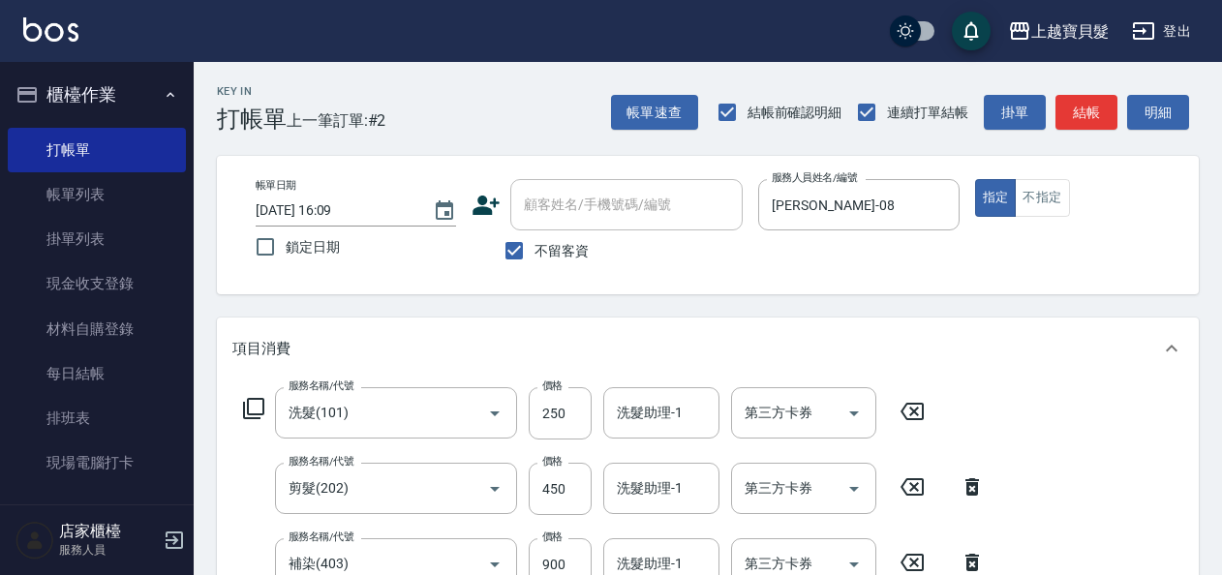
click at [258, 407] on icon at bounding box center [253, 408] width 23 height 23
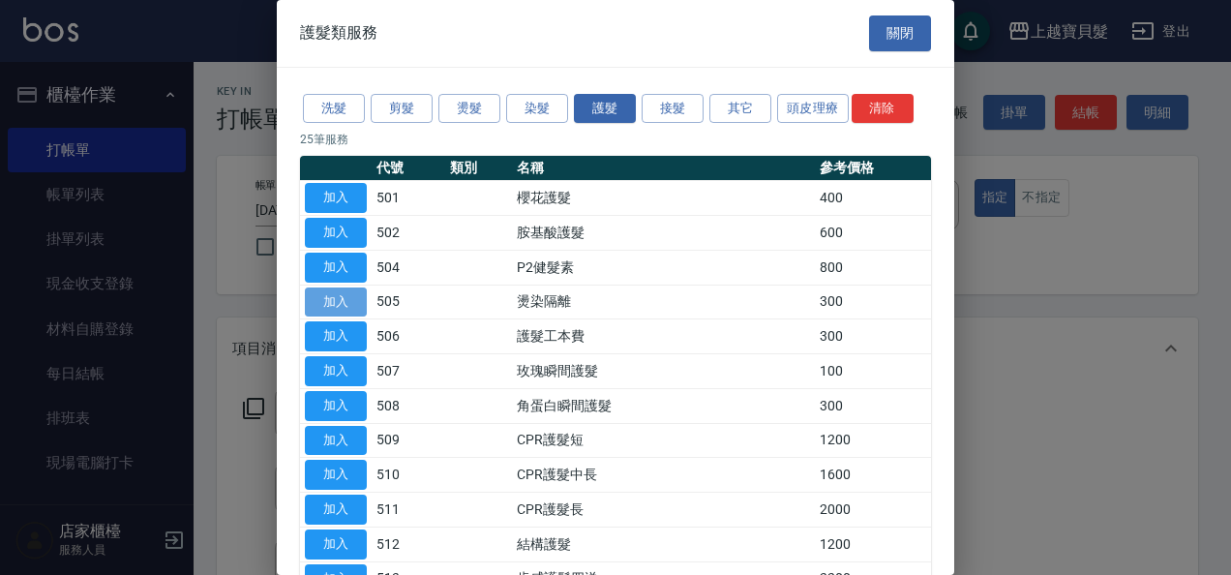
click at [335, 293] on button "加入" at bounding box center [336, 303] width 62 height 30
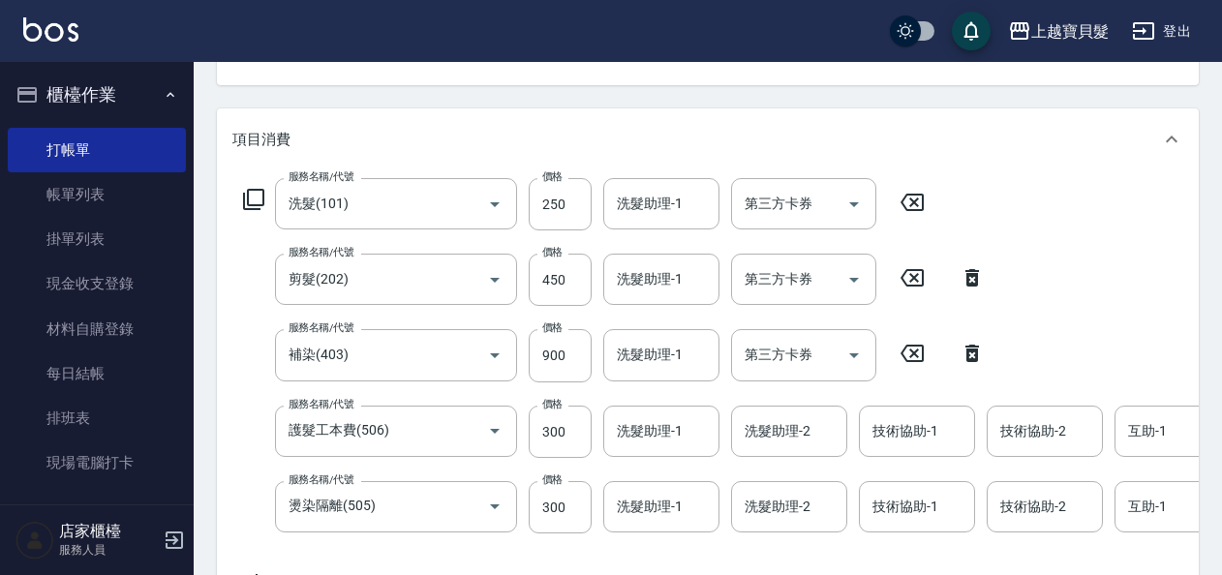
scroll to position [191, 0]
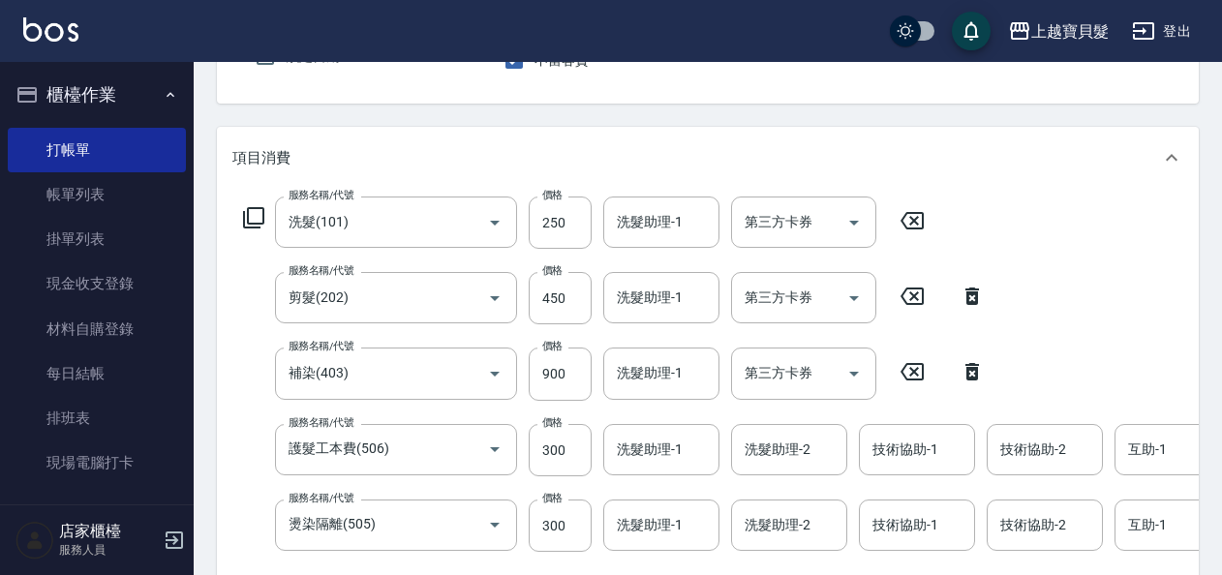
click at [528, 515] on div "服務名稱/代號 燙染隔離(505) 服務名稱/代號 價格 300 價格 洗髮助理-1 洗髮助理-1 洗髮助理-2 洗髮助理-2 技術協助-1 技術協助-1 技…" at bounding box center [933, 526] width 1403 height 52
click at [537, 524] on input "300" at bounding box center [560, 526] width 63 height 52
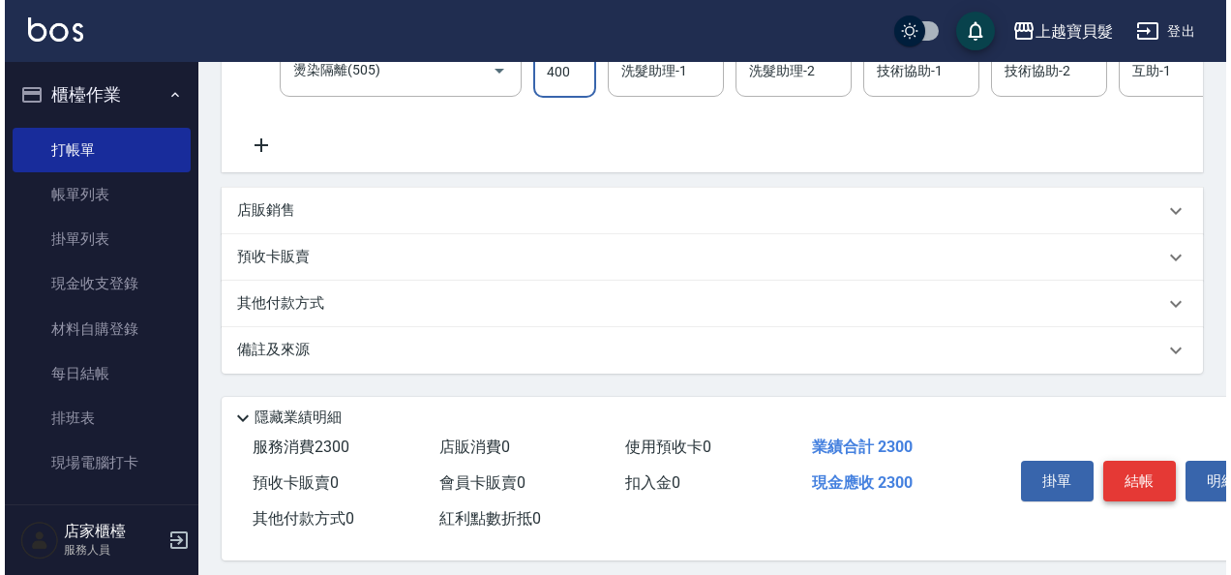
scroll to position [675, 0]
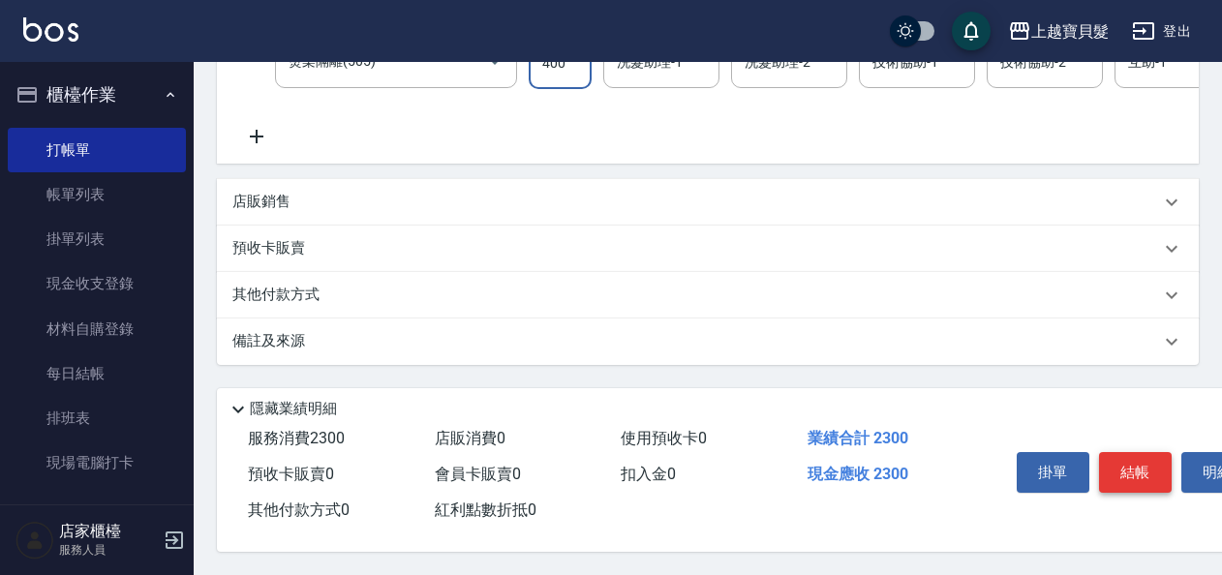
type input "400"
drag, startPoint x: 1128, startPoint y: 467, endPoint x: 1102, endPoint y: 468, distance: 26.2
click at [1128, 468] on button "結帳" at bounding box center [1135, 472] width 73 height 41
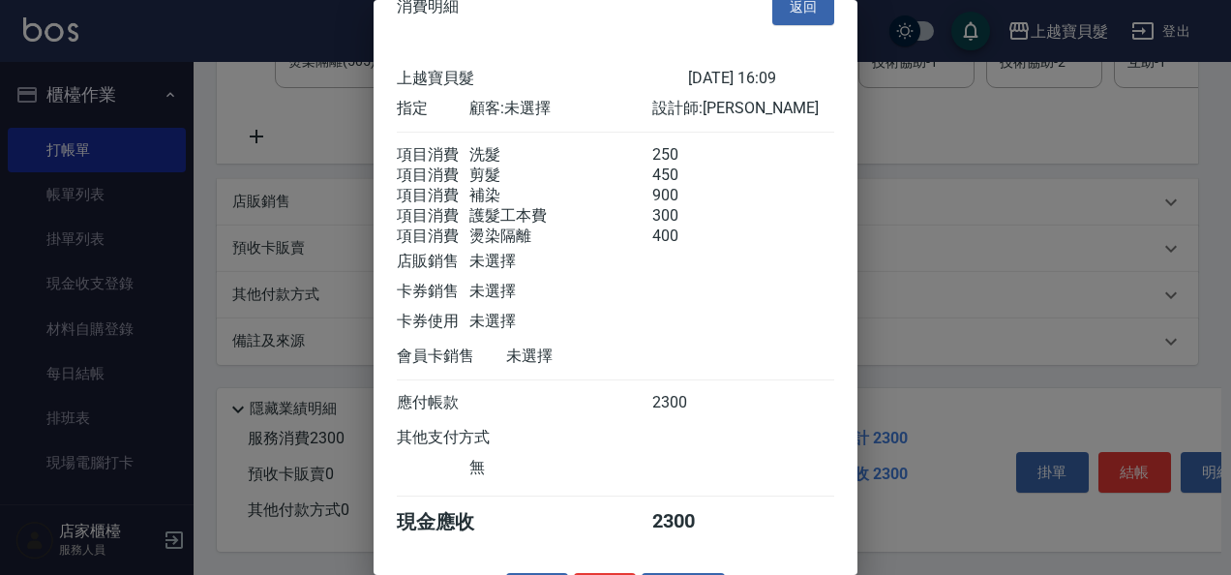
scroll to position [95, 0]
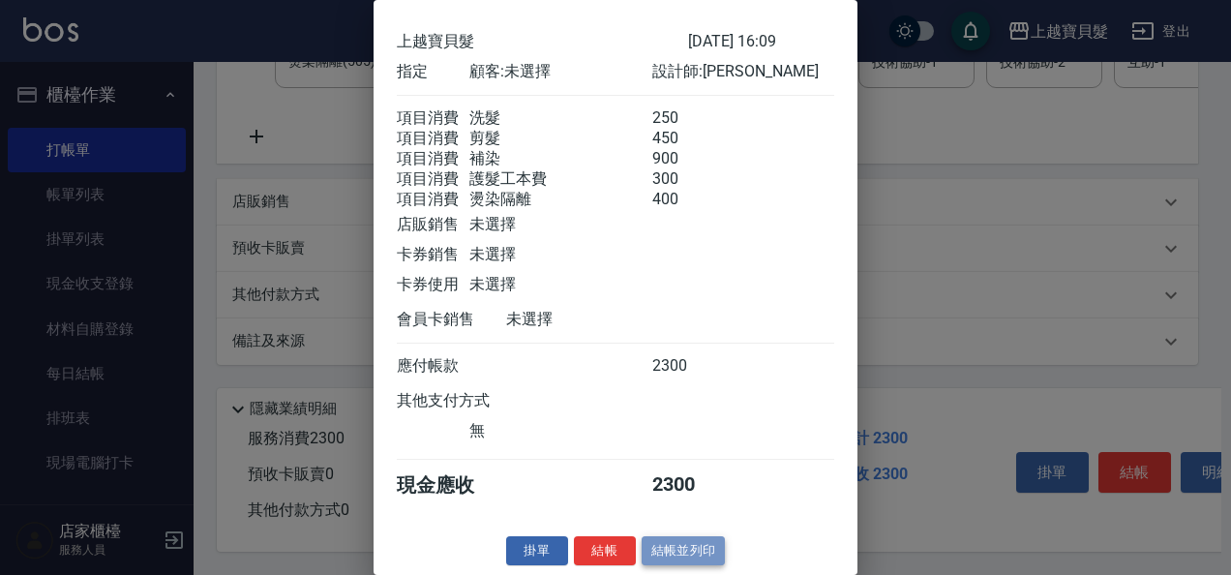
click at [685, 542] on button "結帳並列印" at bounding box center [684, 551] width 84 height 30
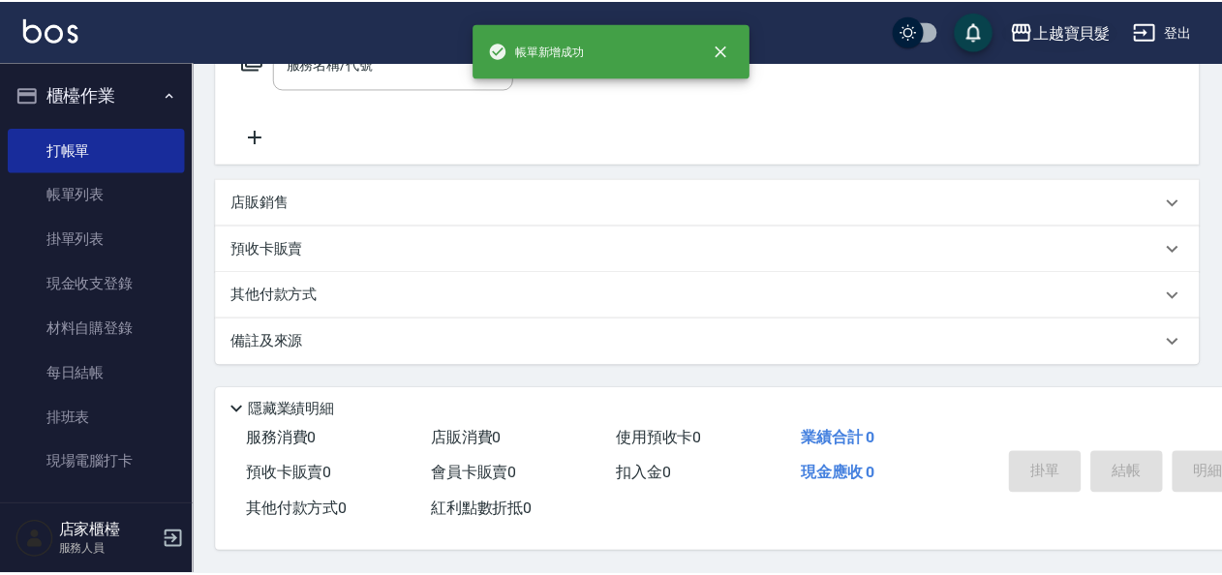
scroll to position [0, 0]
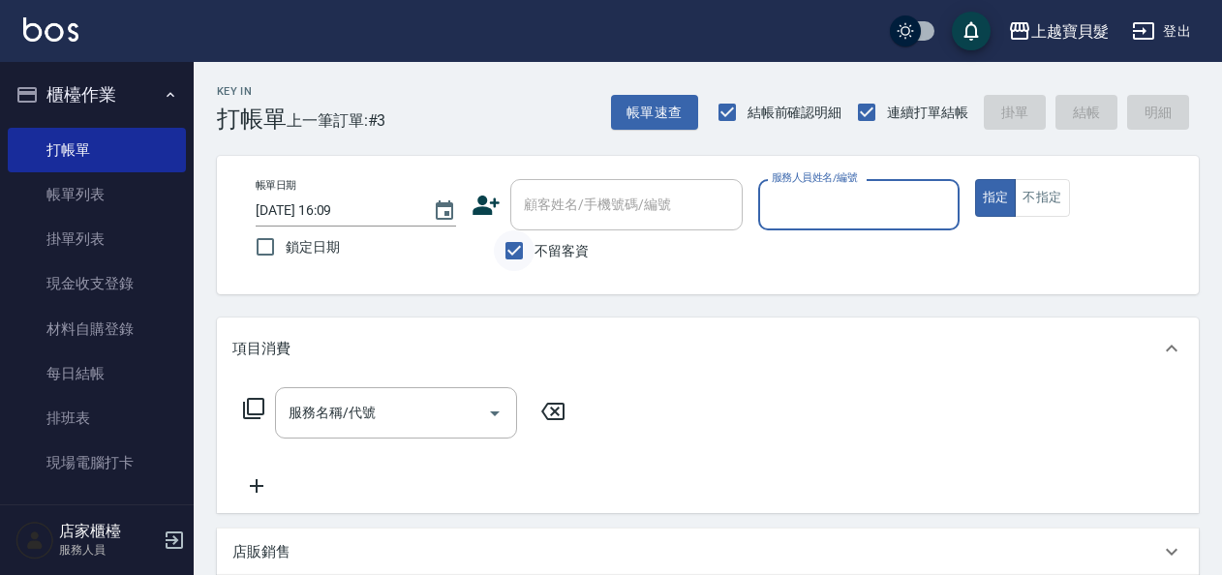
click at [512, 248] on input "不留客資" at bounding box center [514, 250] width 41 height 41
checkbox input "false"
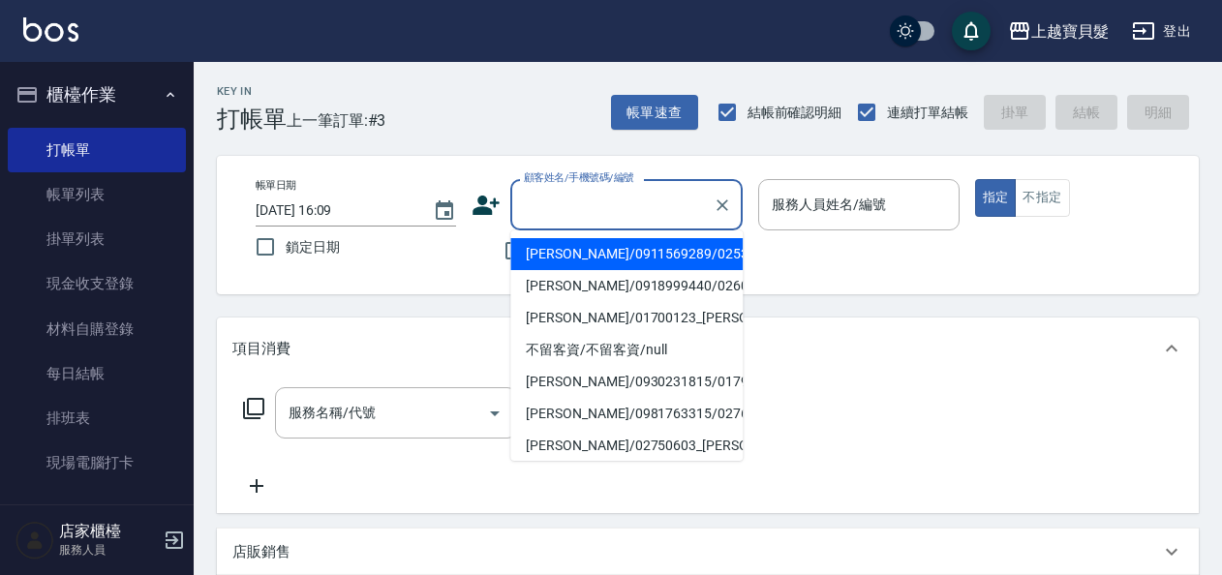
click at [568, 200] on input "顧客姓名/手機號碼/編號" at bounding box center [612, 205] width 186 height 34
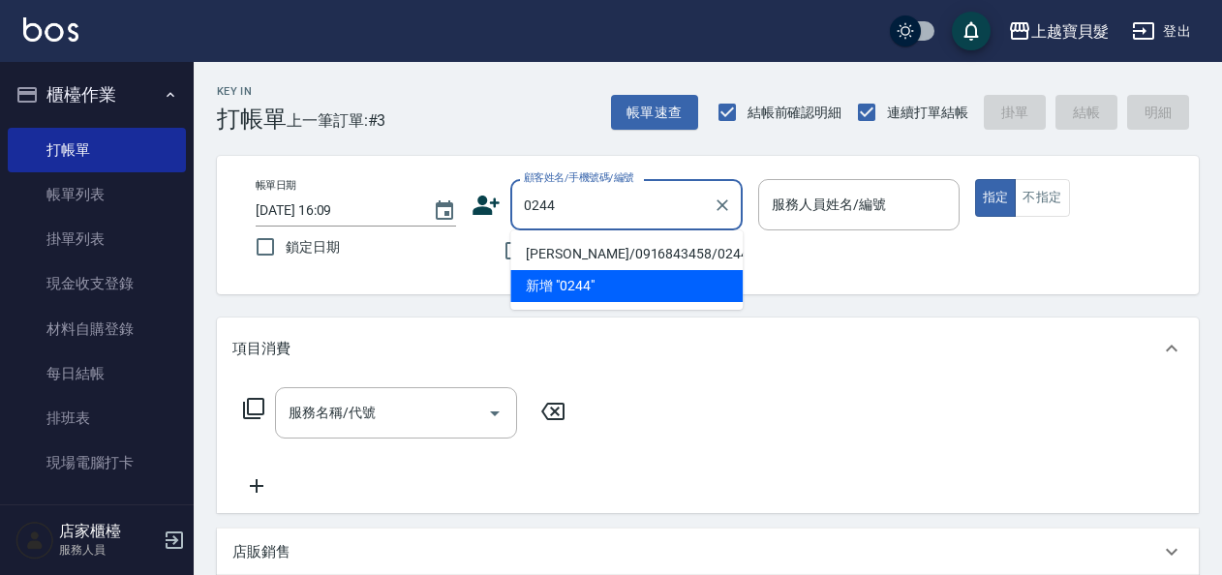
click at [566, 252] on li "[PERSON_NAME]/0916843458/02440915" at bounding box center [626, 254] width 232 height 32
type input "[PERSON_NAME]/0916843458/02440915"
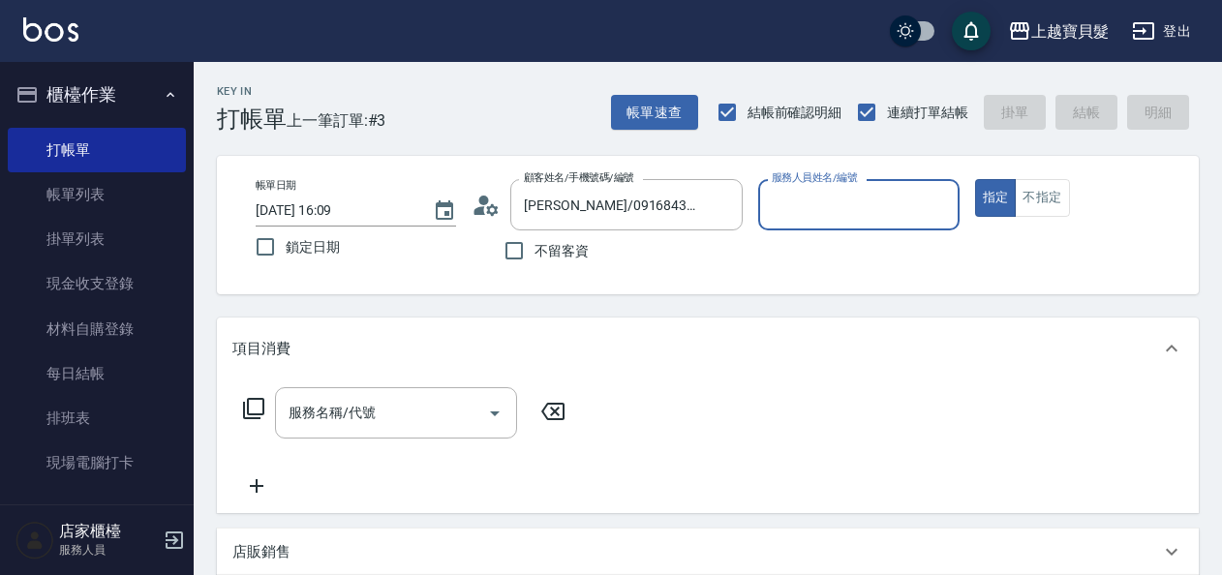
type input "[PERSON_NAME]-08"
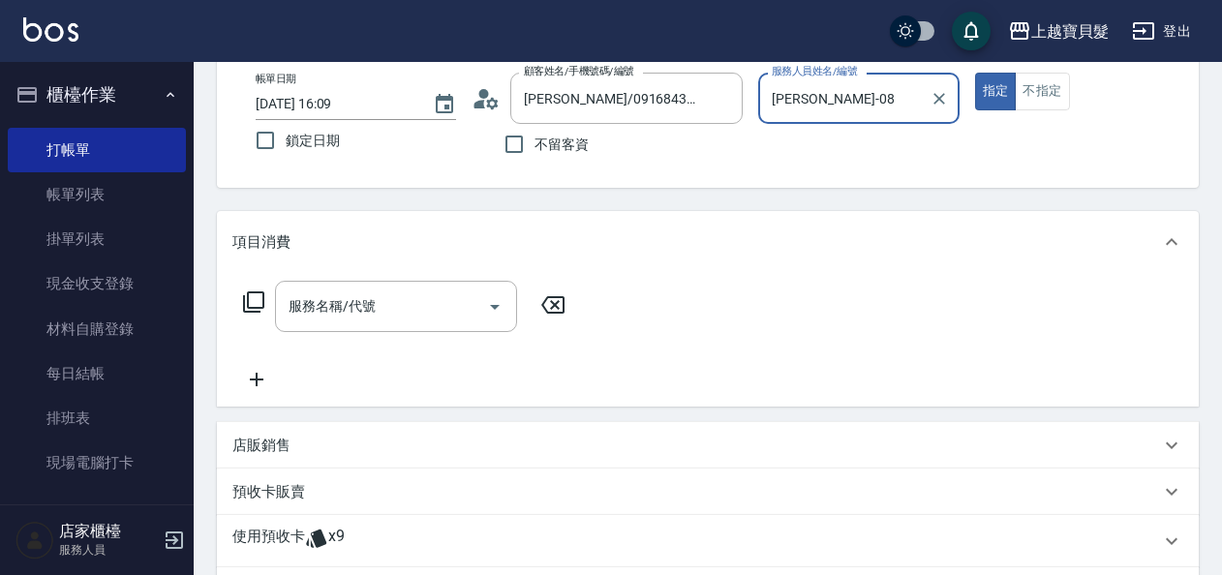
scroll to position [194, 0]
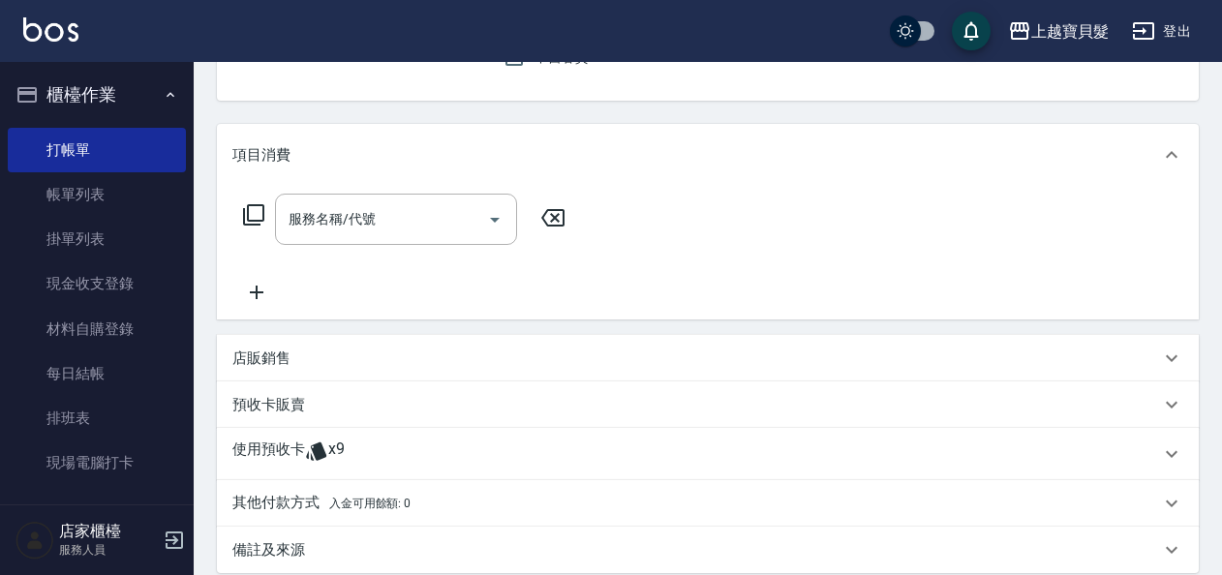
click at [331, 455] on span "x9" at bounding box center [336, 454] width 16 height 29
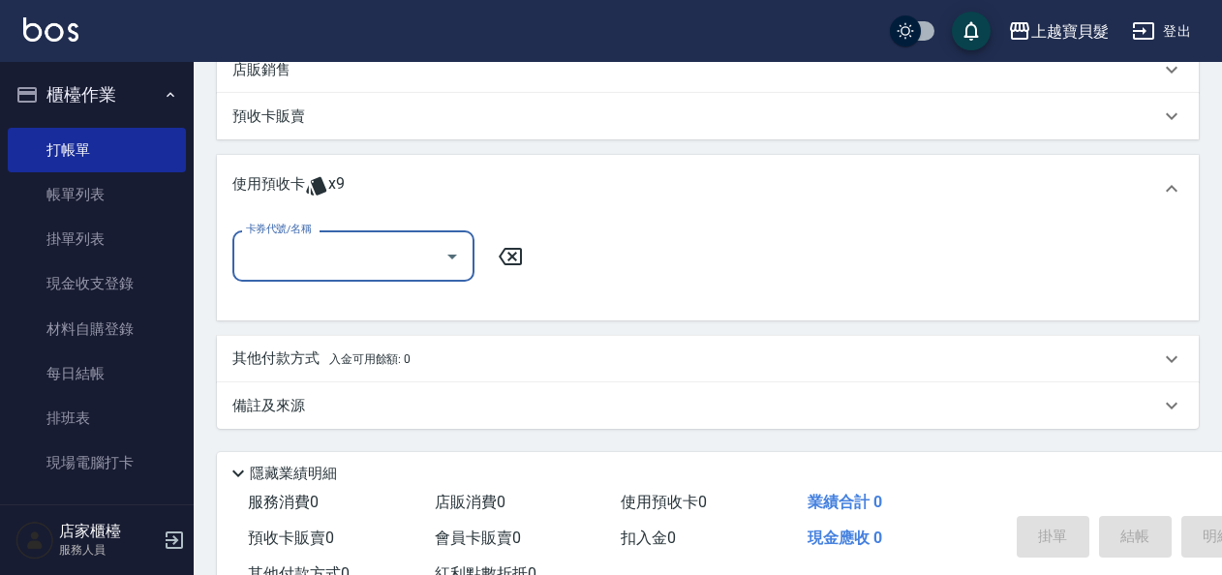
scroll to position [484, 0]
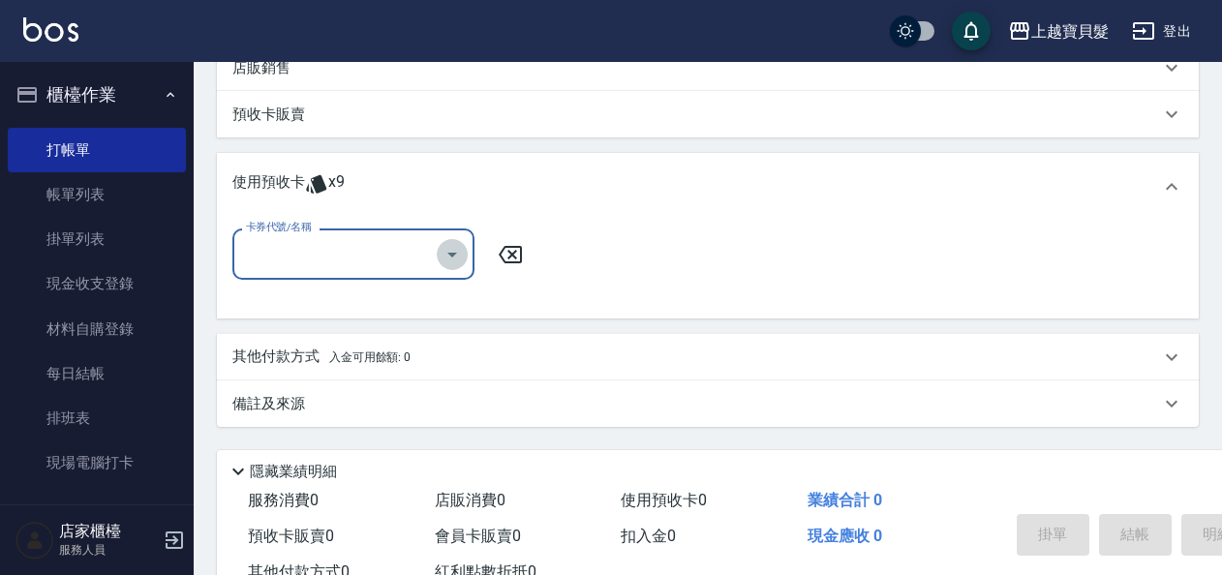
drag, startPoint x: 455, startPoint y: 262, endPoint x: 455, endPoint y: 275, distance: 12.6
click at [455, 263] on icon "Open" at bounding box center [451, 254] width 23 height 23
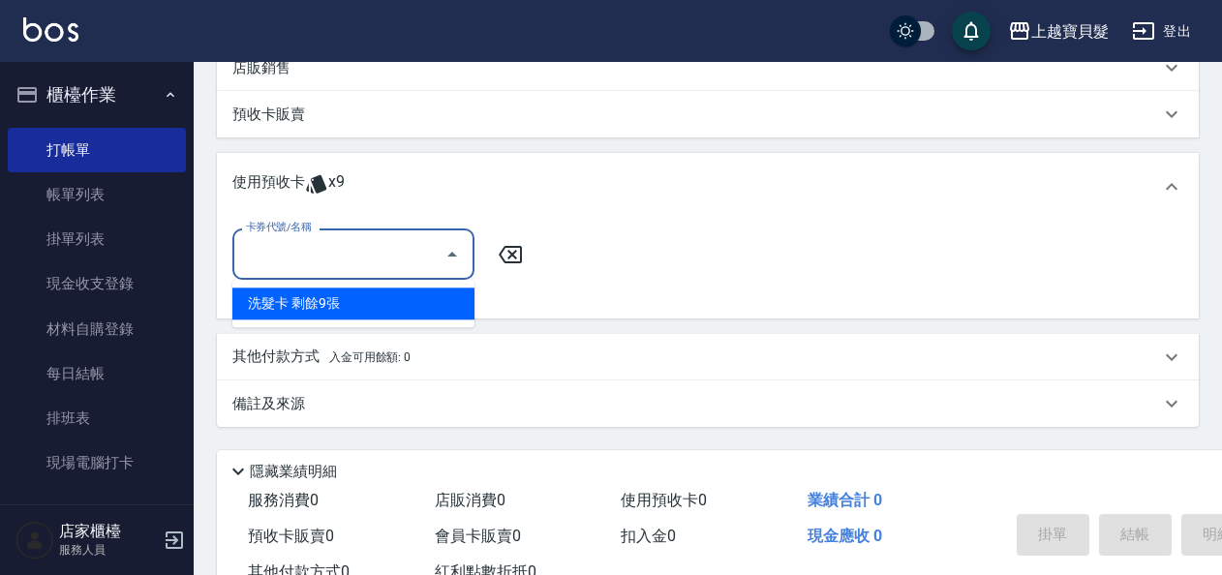
click at [443, 307] on div "洗髮卡 剩餘9張" at bounding box center [353, 304] width 242 height 32
type input "洗髮卡"
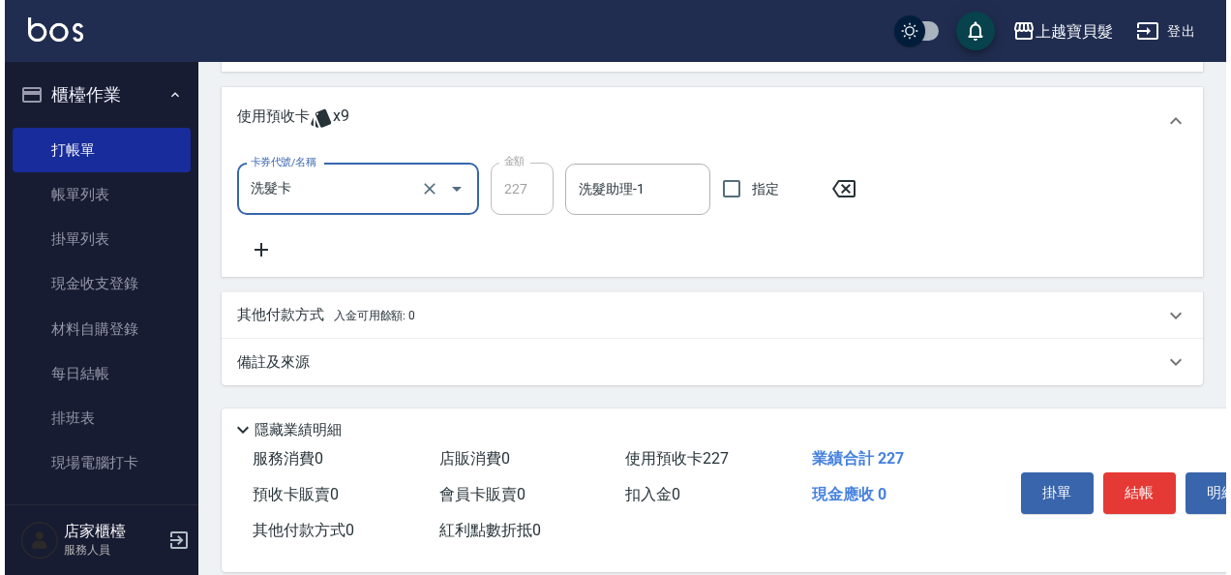
scroll to position [577, 0]
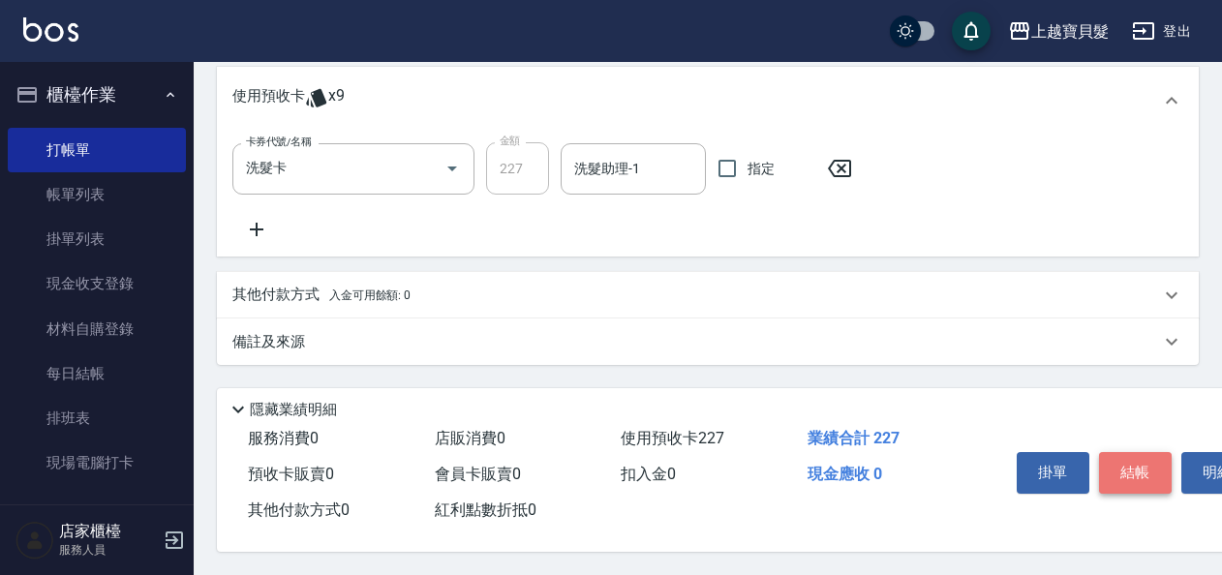
click at [1119, 466] on button "結帳" at bounding box center [1135, 472] width 73 height 41
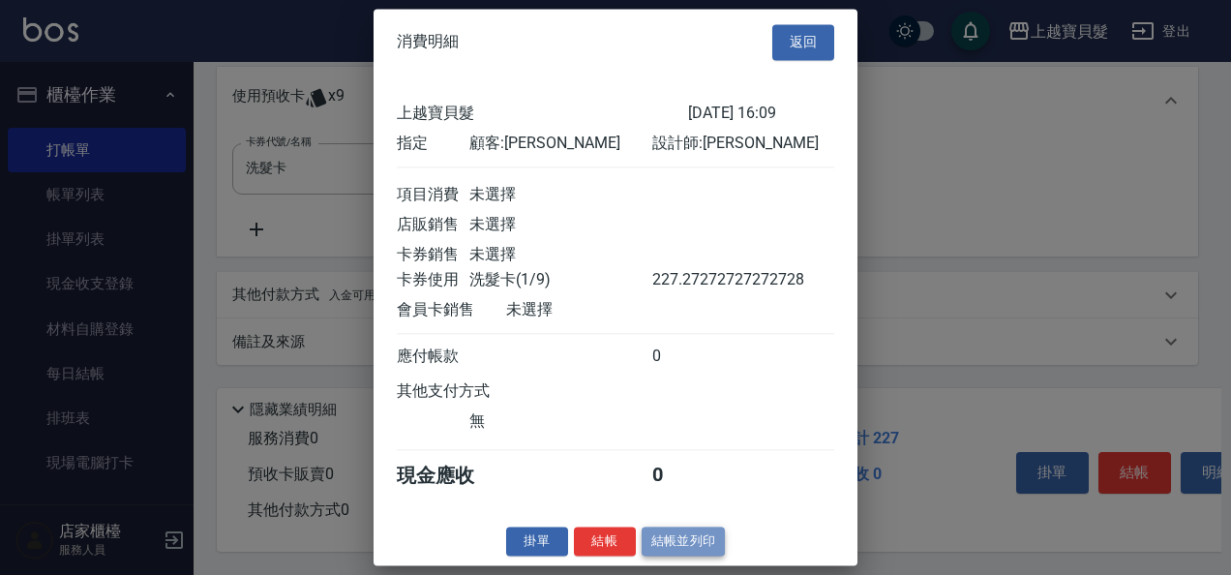
click at [683, 548] on button "結帳並列印" at bounding box center [684, 542] width 84 height 30
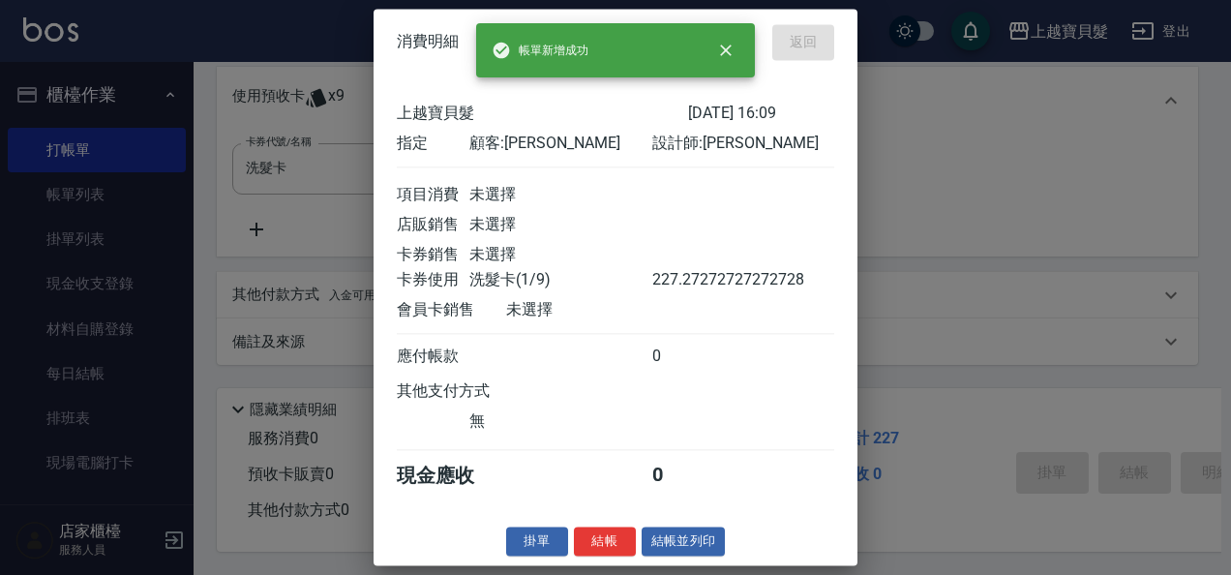
type input "[DATE] 16:10"
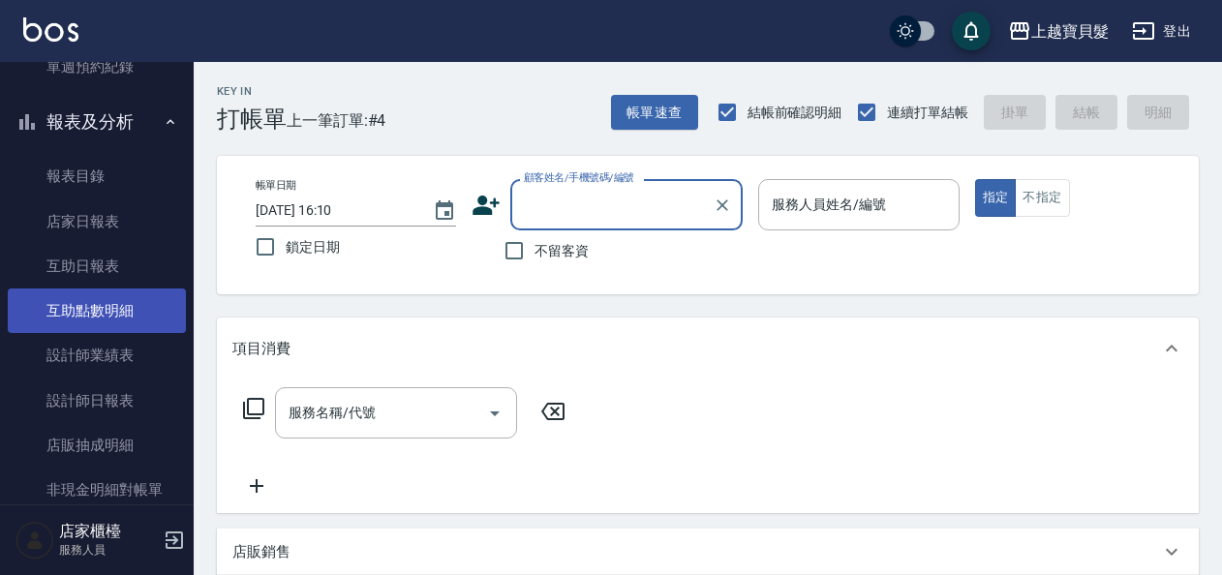
scroll to position [734, 0]
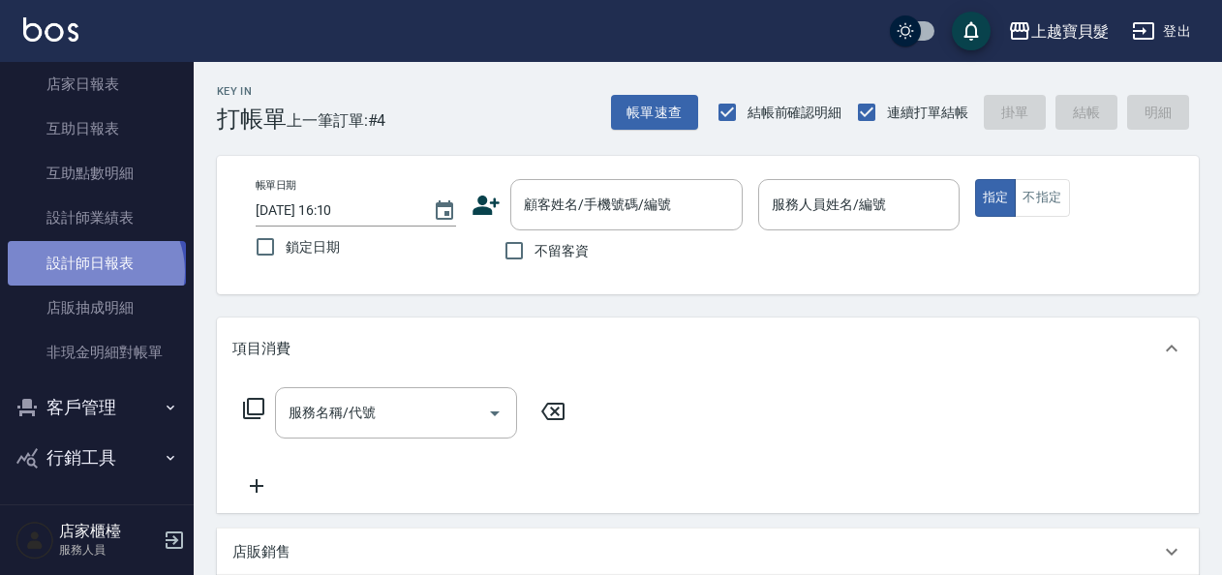
click at [93, 271] on link "設計師日報表" at bounding box center [97, 263] width 178 height 45
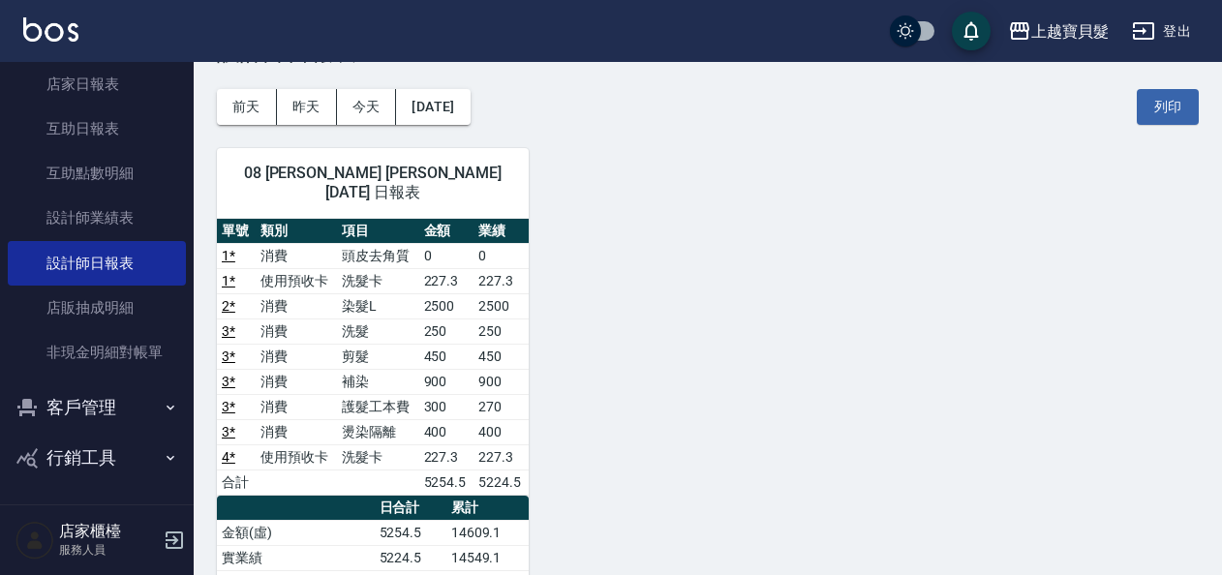
scroll to position [97, 0]
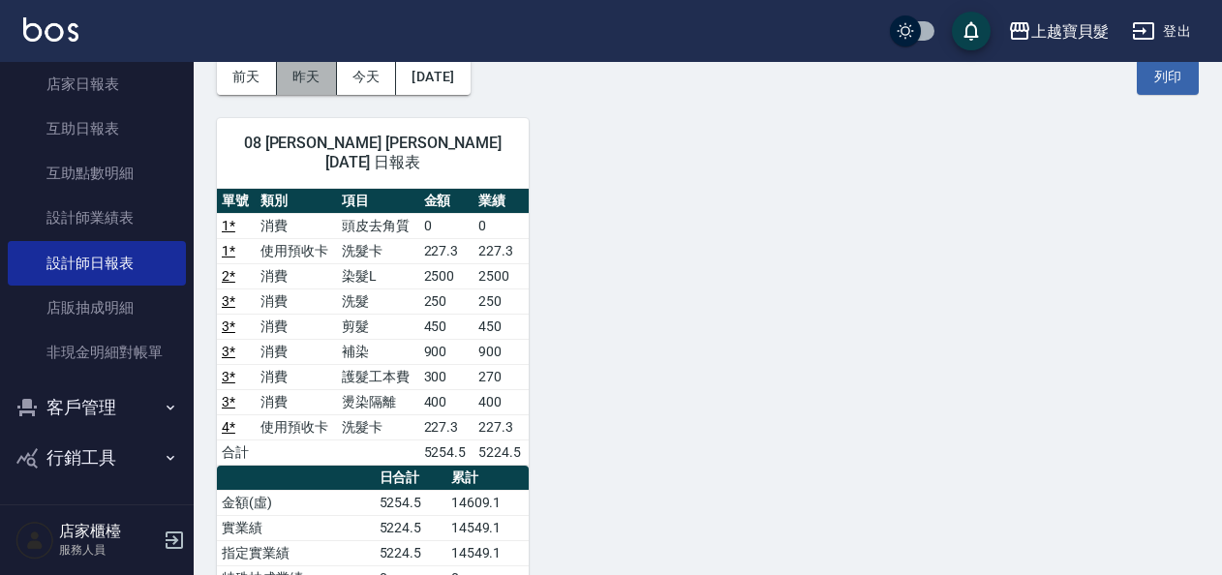
click at [300, 79] on button "昨天" at bounding box center [307, 77] width 60 height 36
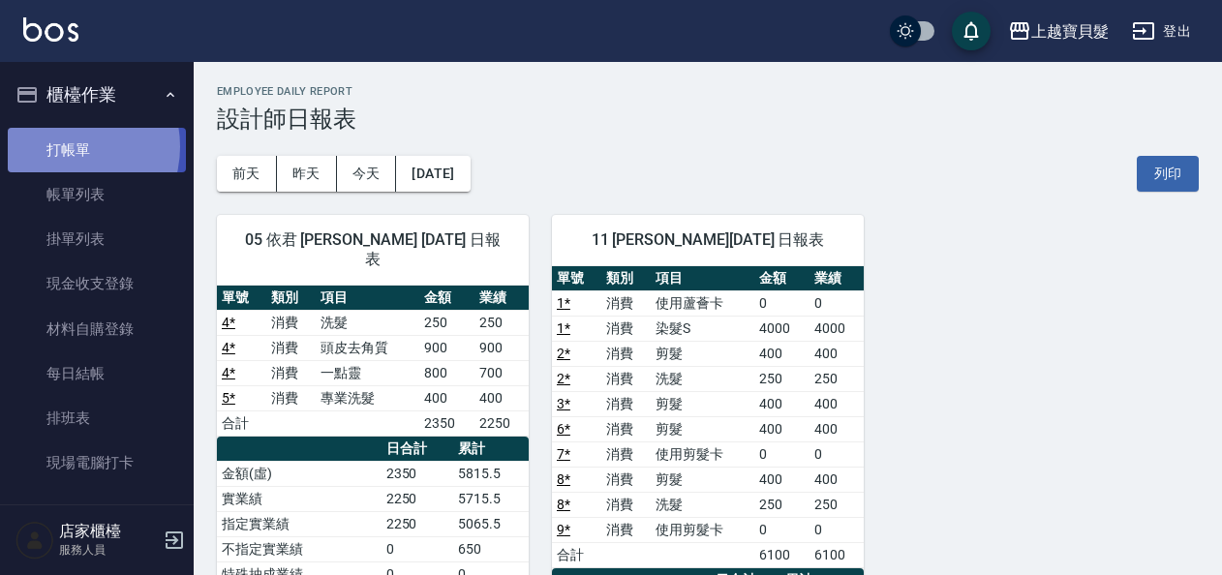
click at [68, 145] on link "打帳單" at bounding box center [97, 150] width 178 height 45
